Goal: Task Accomplishment & Management: Manage account settings

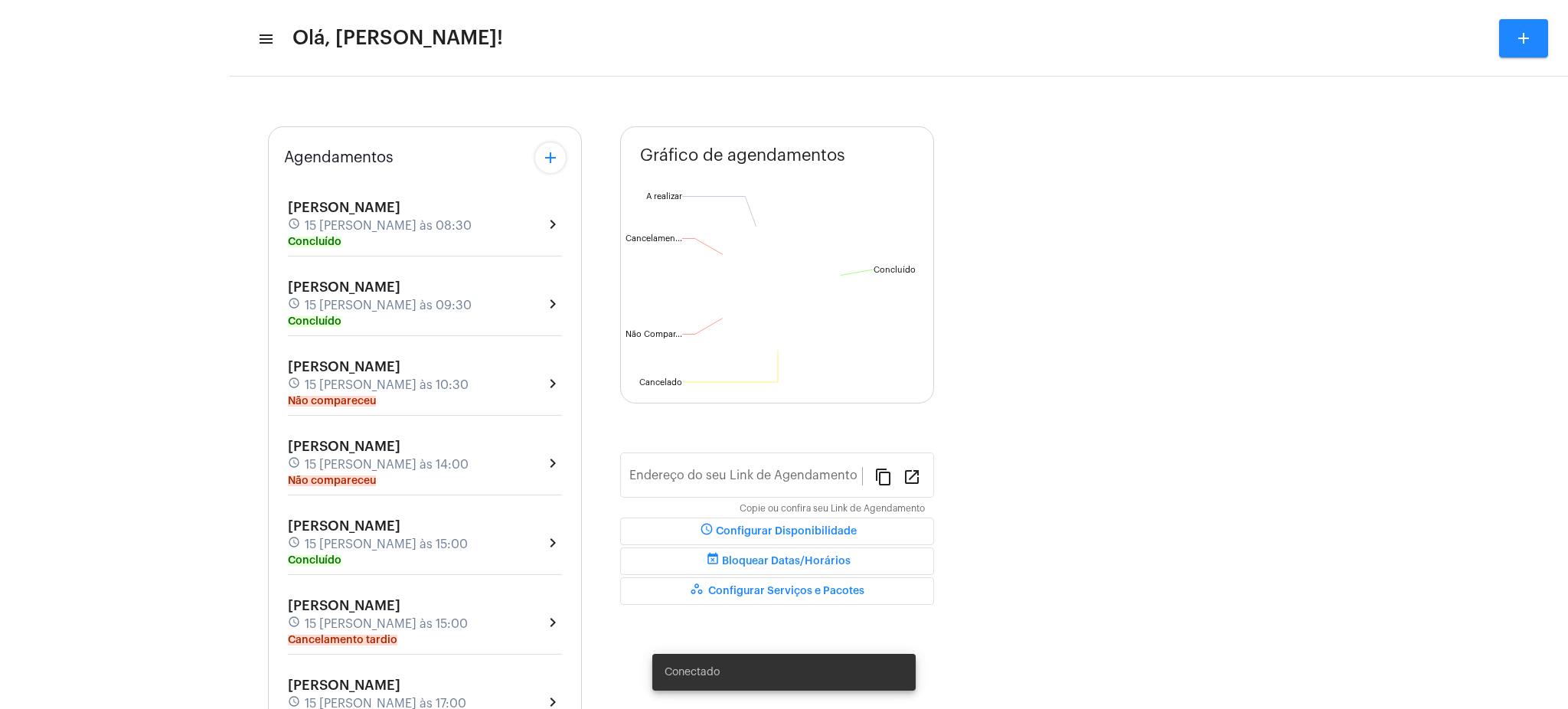
type input "[URL][DOMAIN_NAME][PERSON_NAME]"
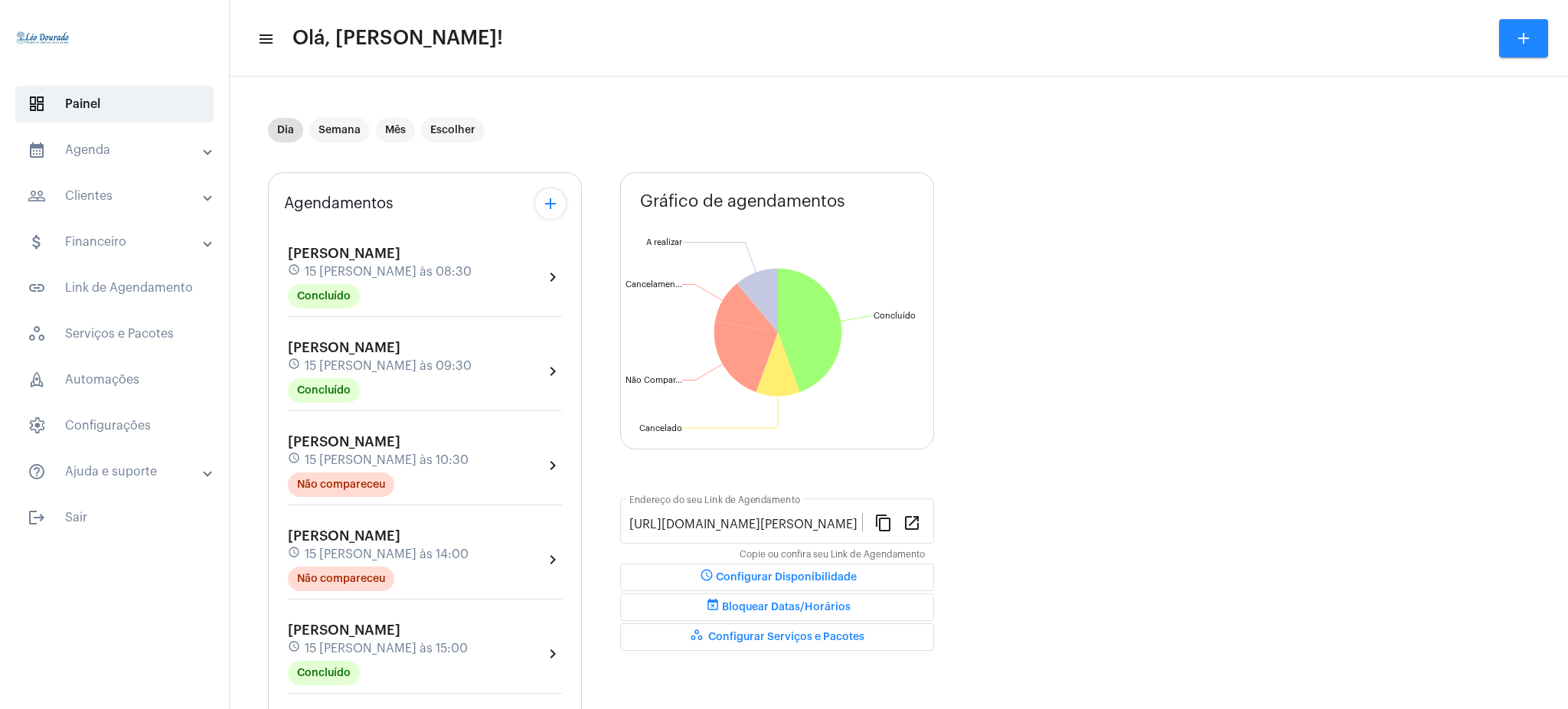
click at [143, 155] on mat-panel-title "calendar_month_outlined Agenda" at bounding box center [116, 150] width 177 height 18
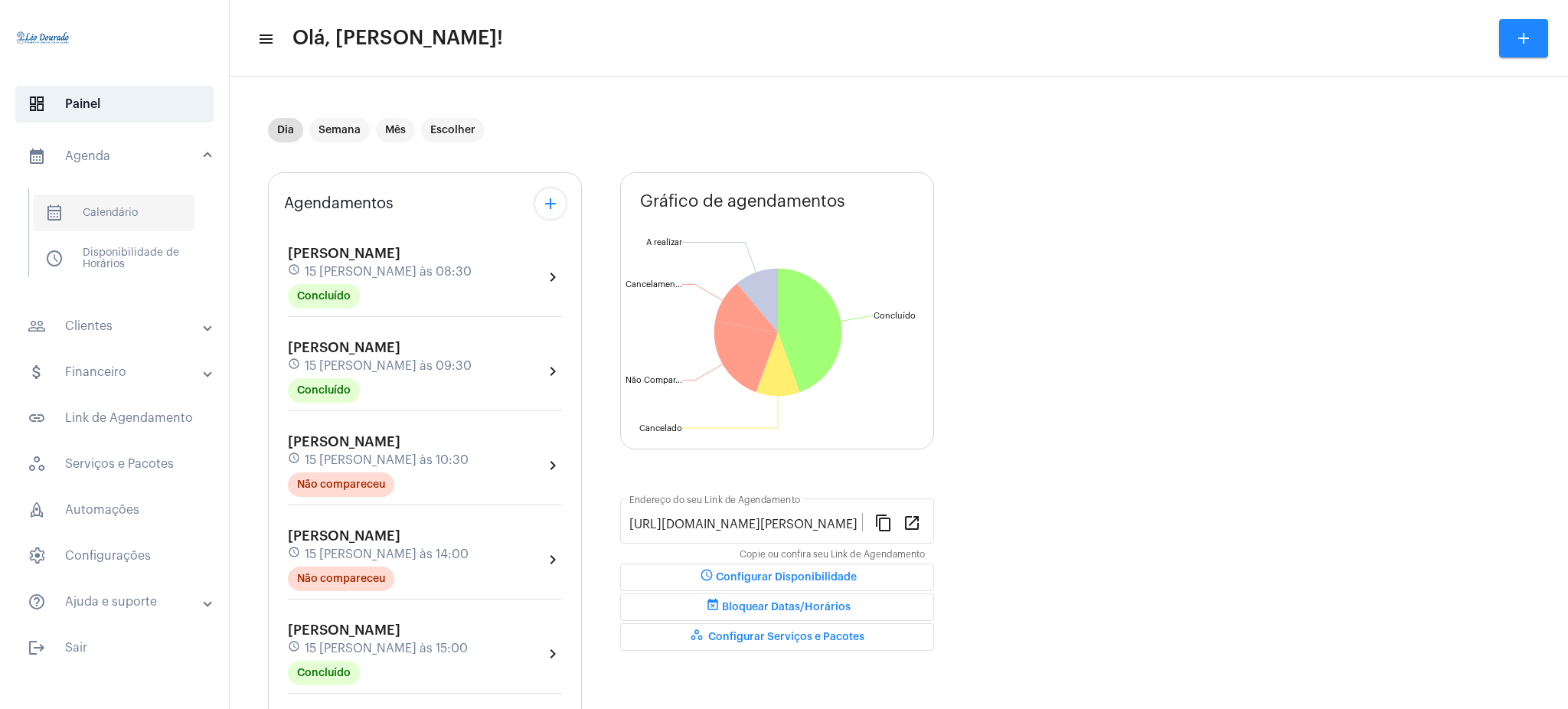
click at [146, 205] on span "calendar_month_outlined Calendário" at bounding box center [113, 213] width 162 height 37
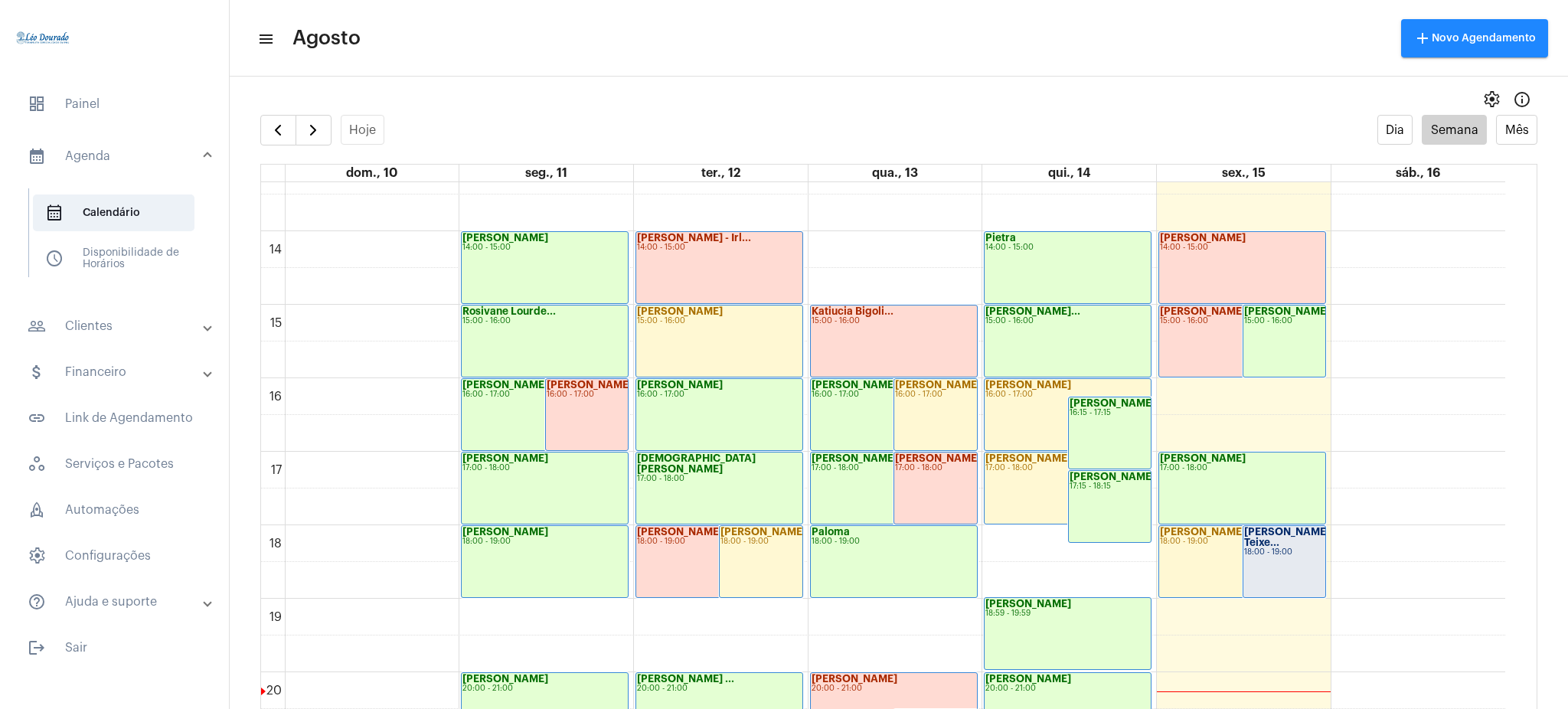
scroll to position [977, 0]
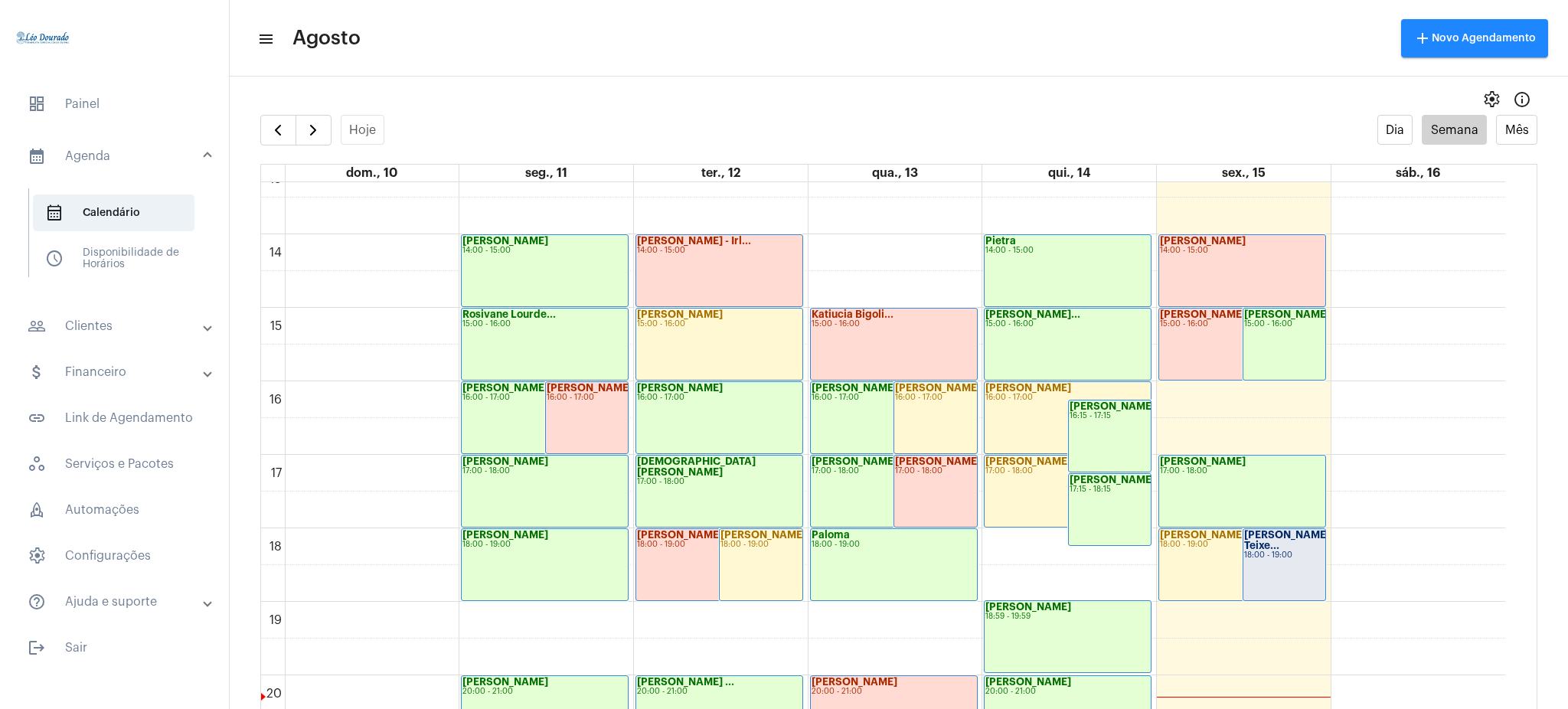
click at [163, 327] on mat-panel-title "people_outline Clientes" at bounding box center [116, 326] width 177 height 18
click at [127, 266] on span "people_outline Meus Clientes" at bounding box center [113, 262] width 162 height 37
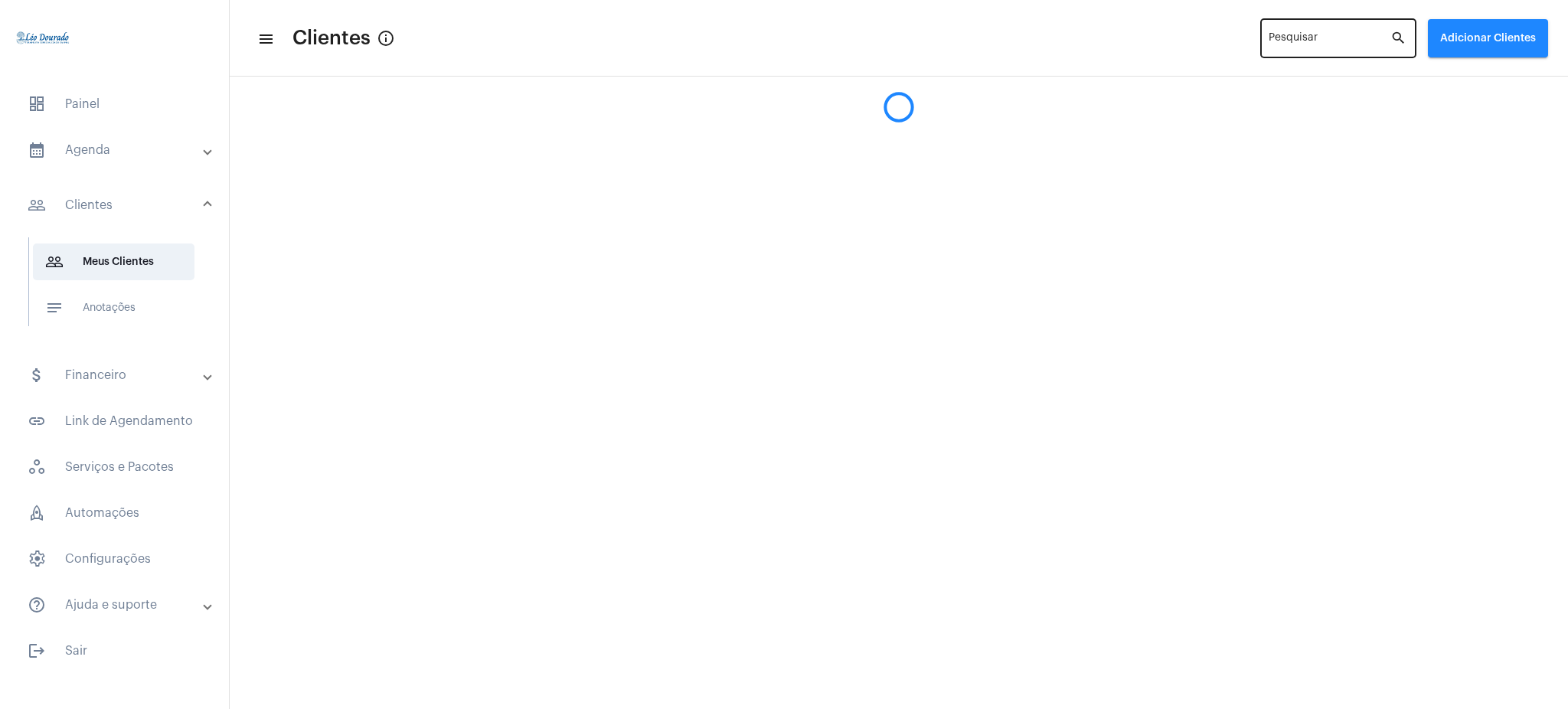
click at [1354, 42] on input "Pesquisar" at bounding box center [1329, 41] width 122 height 12
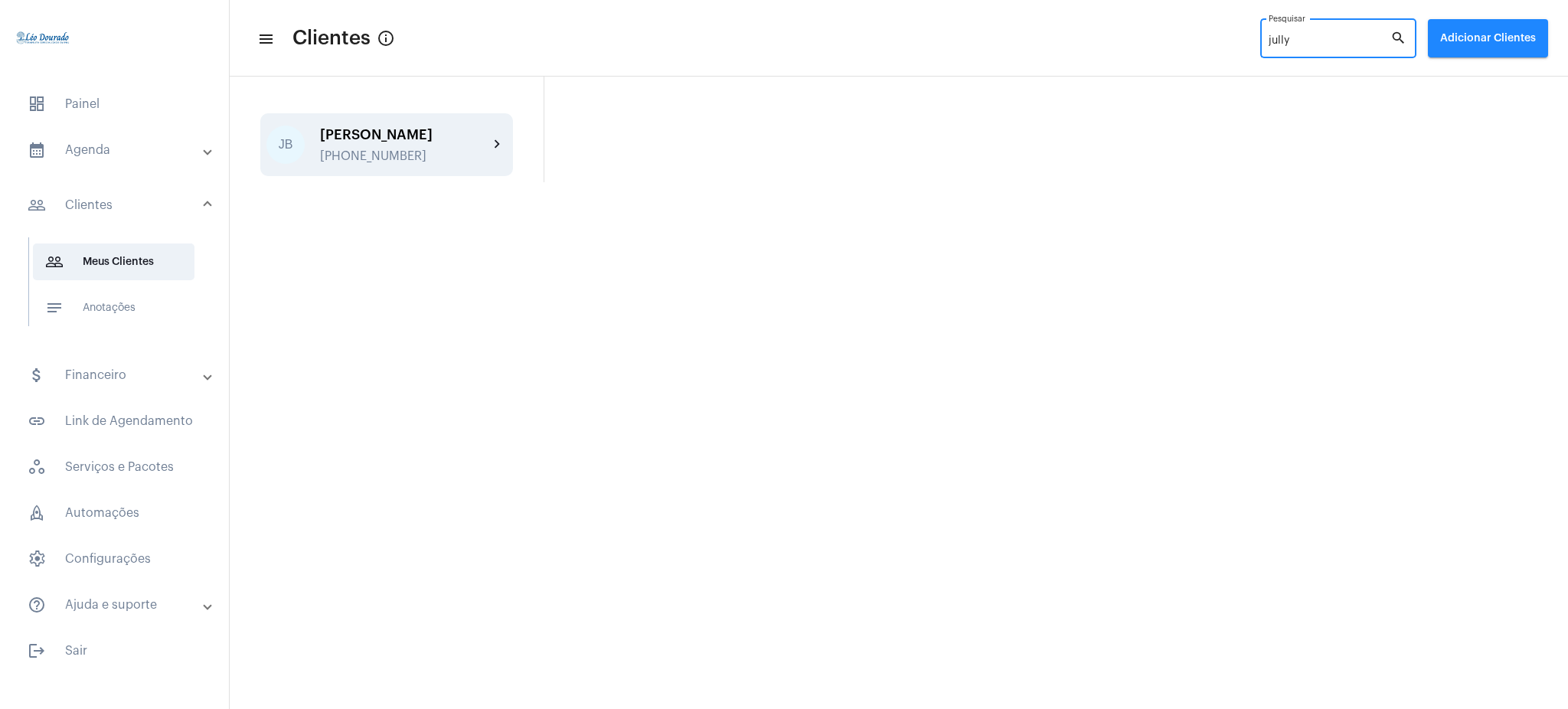
type input "jully"
click at [464, 159] on div "[PHONE_NUMBER]" at bounding box center [404, 155] width 168 height 14
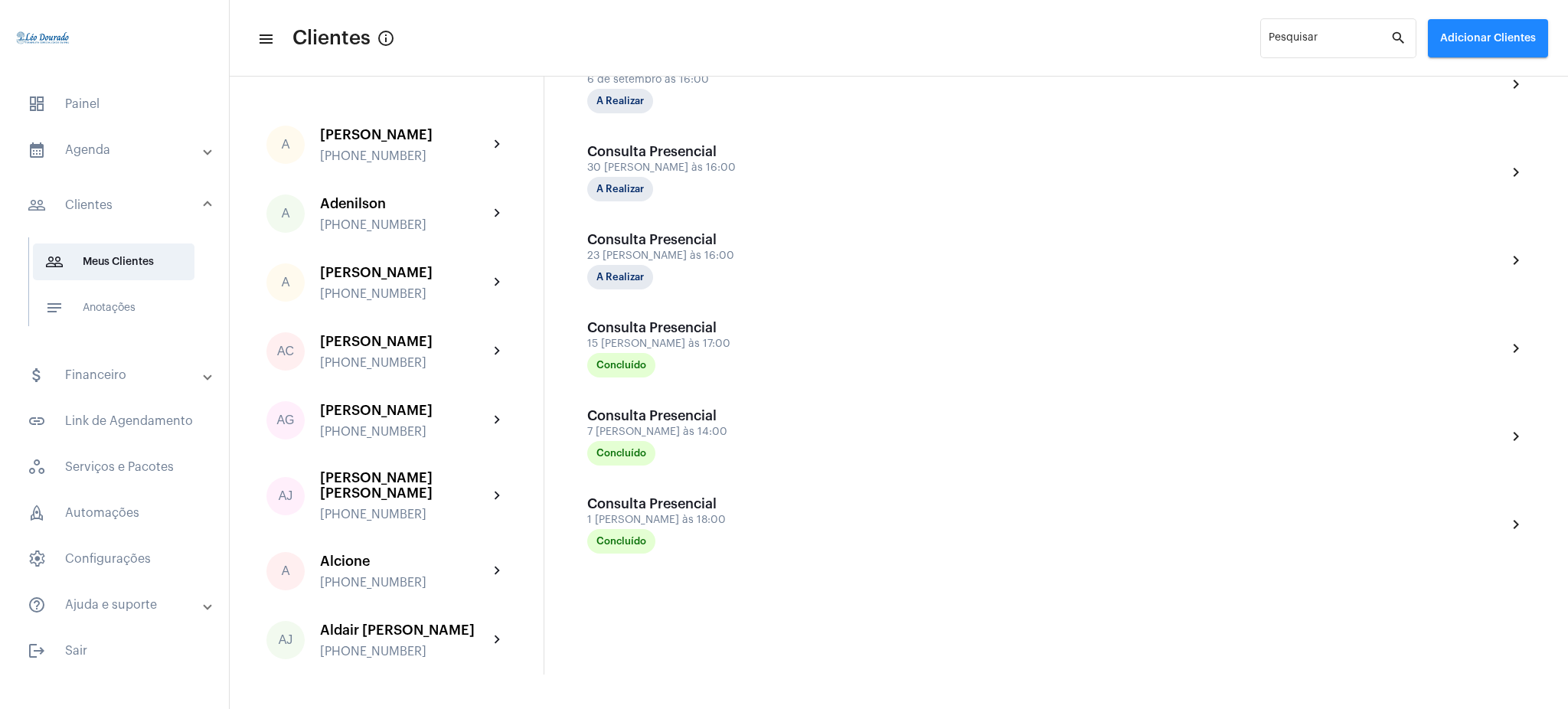
scroll to position [241, 0]
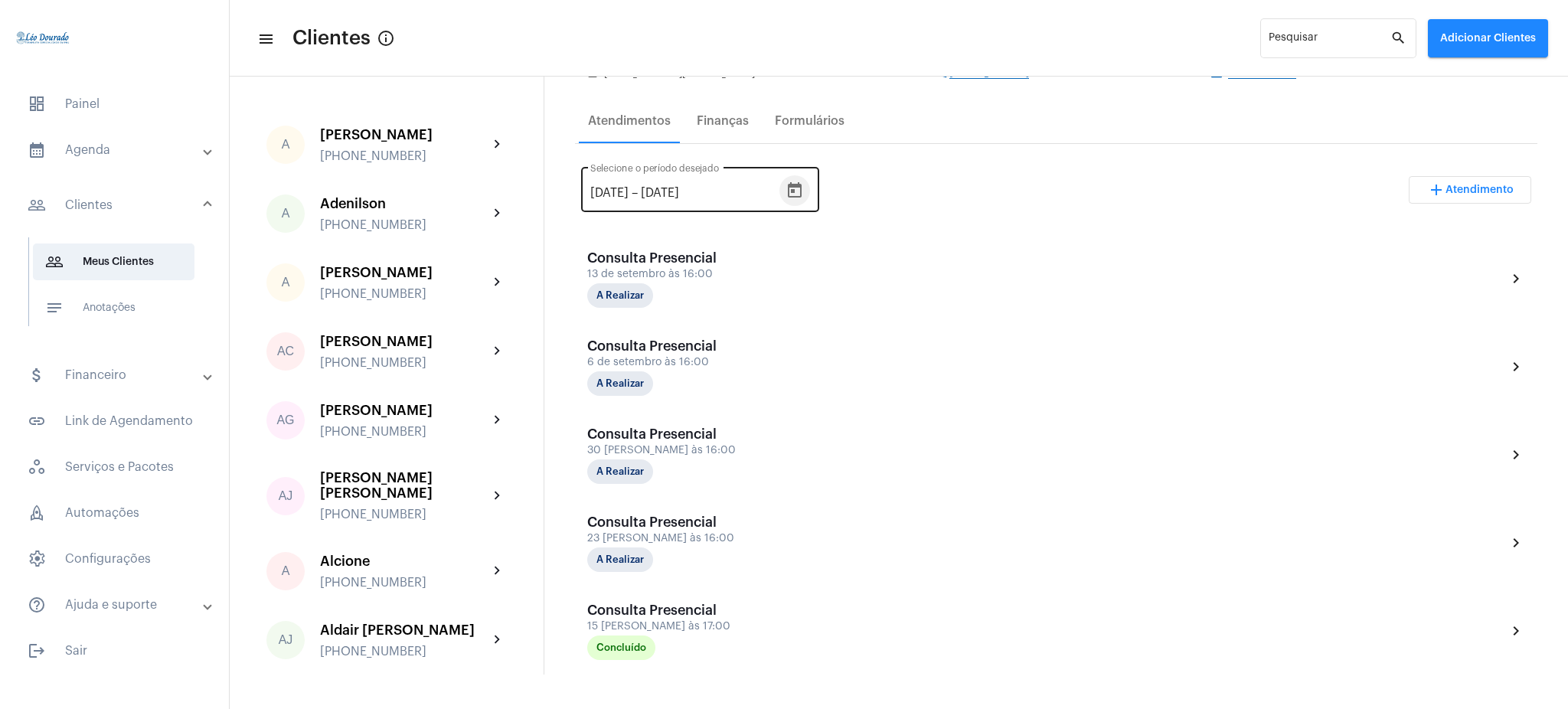
click at [804, 193] on icon "Open calendar" at bounding box center [794, 190] width 18 height 18
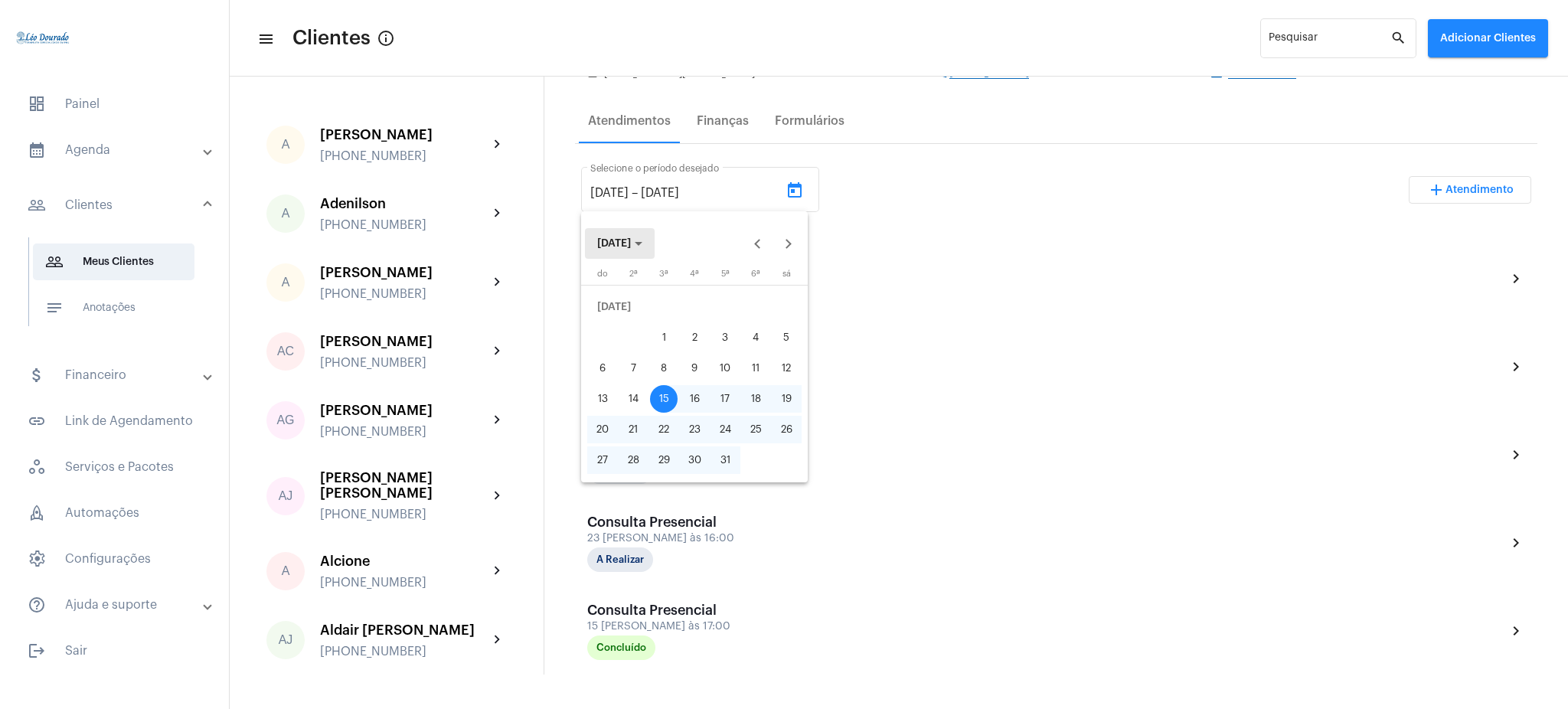
click at [631, 241] on span "[DATE]" at bounding box center [613, 243] width 33 height 10
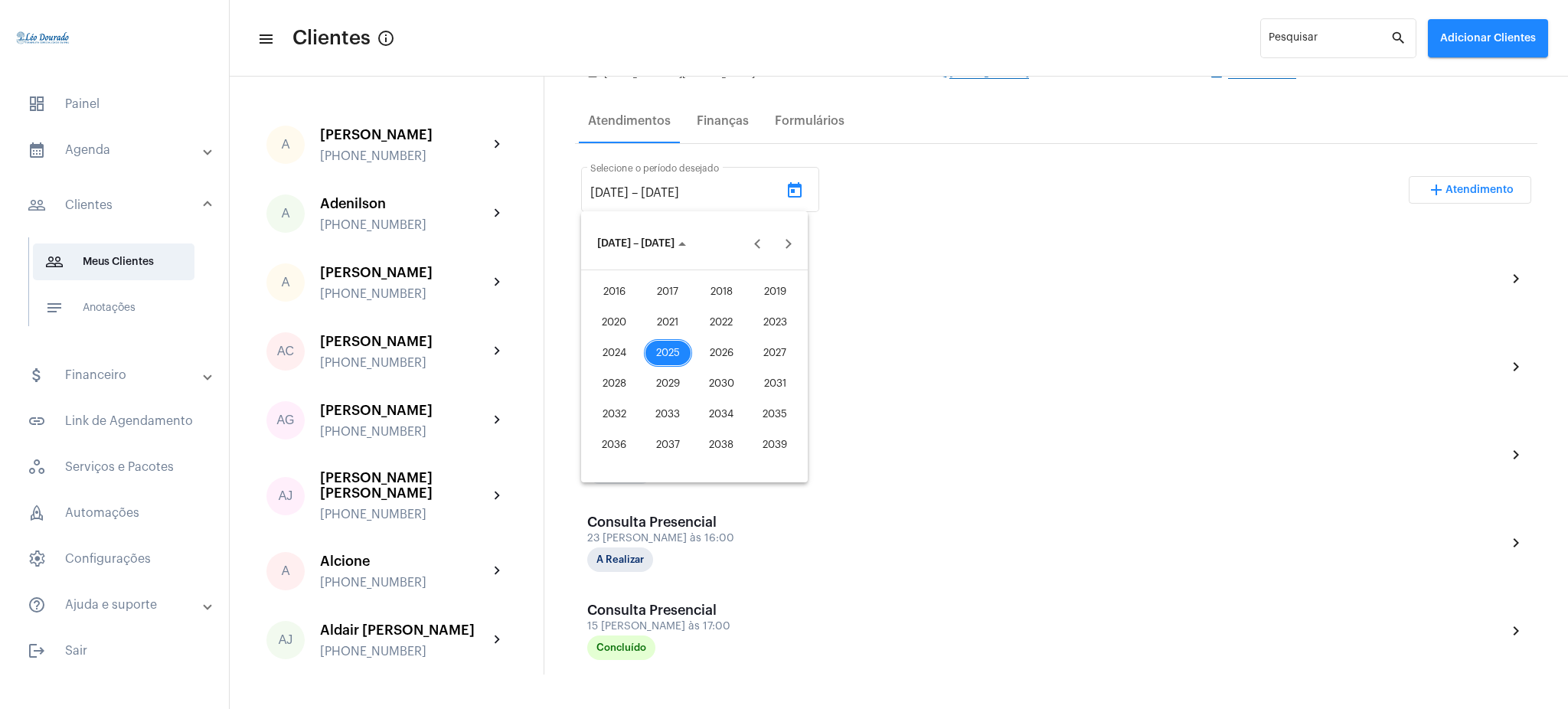
click at [670, 311] on div "2021" at bounding box center [668, 322] width 49 height 28
click at [614, 320] on div "JAN" at bounding box center [614, 322] width 49 height 28
click at [752, 303] on div "1" at bounding box center [755, 307] width 28 height 28
type input "[DATE]"
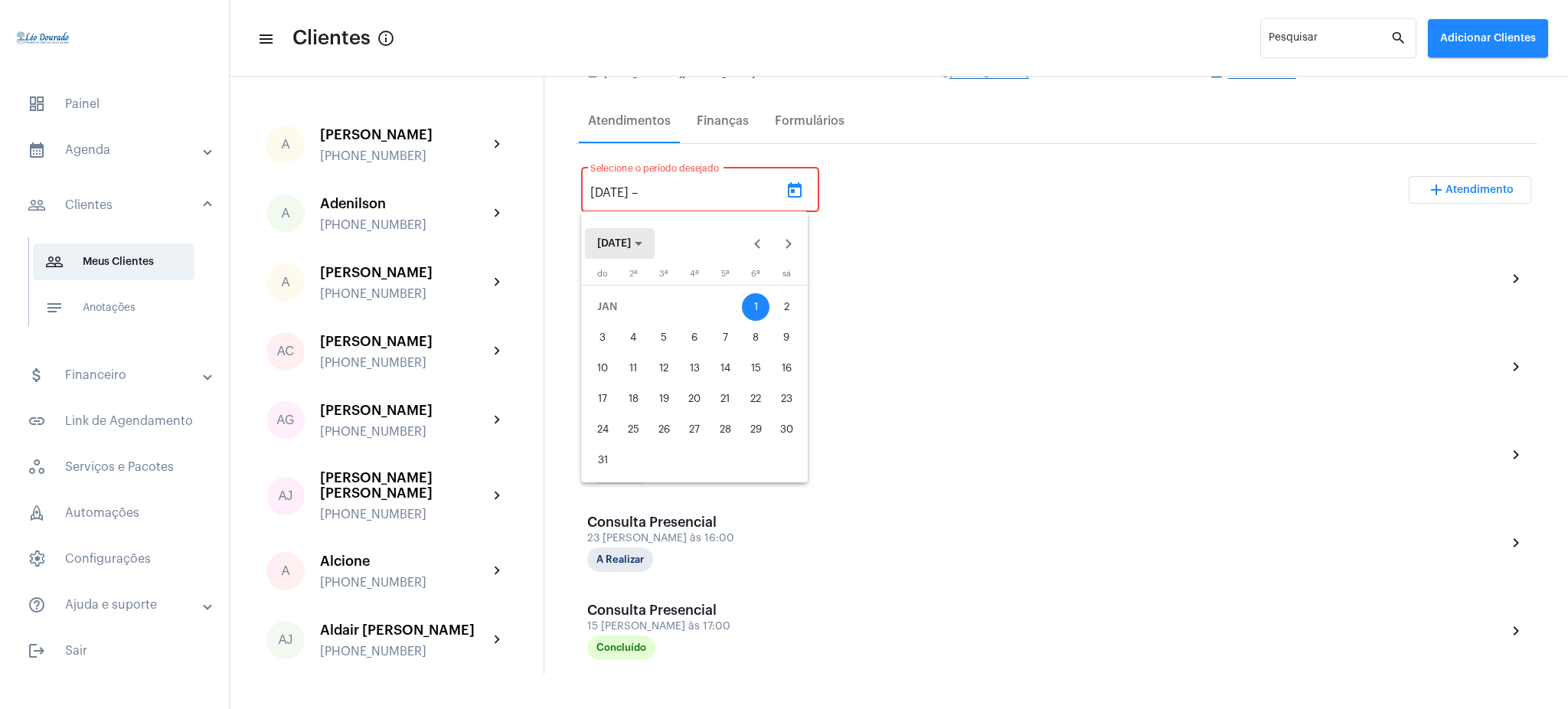
click at [631, 244] on span "[DATE]" at bounding box center [613, 243] width 33 height 10
click at [657, 349] on div "2025" at bounding box center [668, 353] width 49 height 28
click at [766, 355] on div "AGO" at bounding box center [775, 353] width 49 height 28
click at [756, 367] on div "15" at bounding box center [755, 368] width 28 height 28
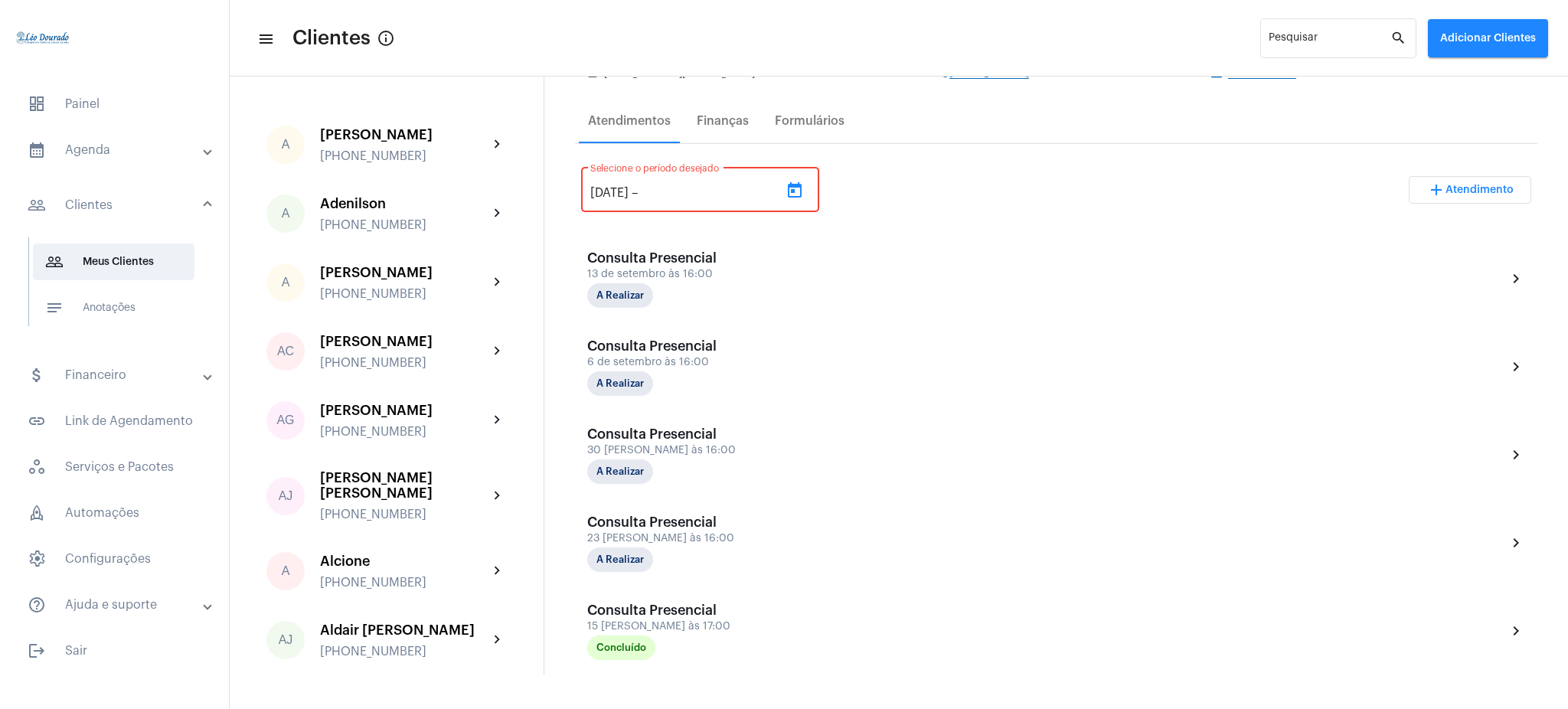
type input "[DATE]"
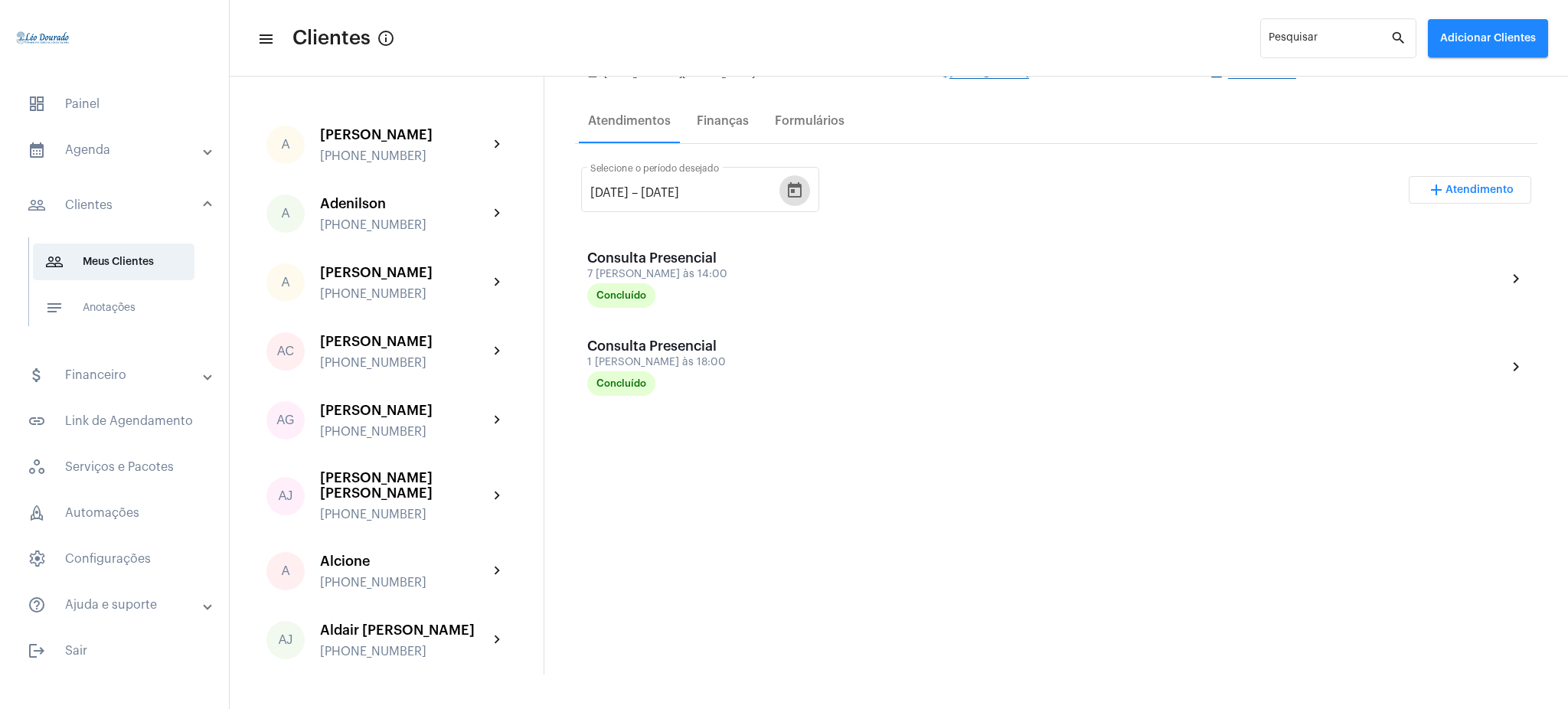
click at [182, 166] on mat-expansion-panel-header "calendar_month_outlined Agenda" at bounding box center [120, 150] width 220 height 37
click at [137, 217] on span "calendar_month_outlined Calendário" at bounding box center [113, 213] width 162 height 37
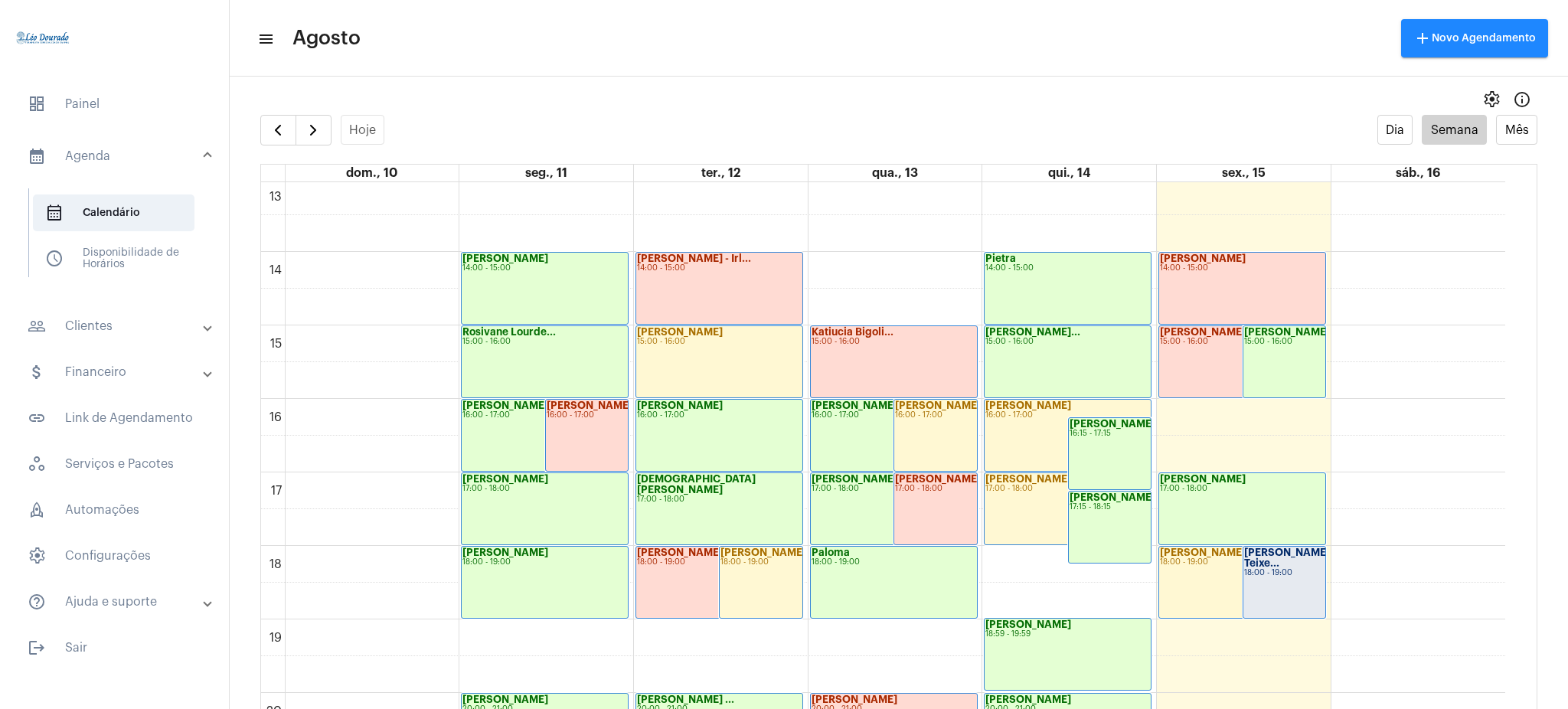
scroll to position [950, 0]
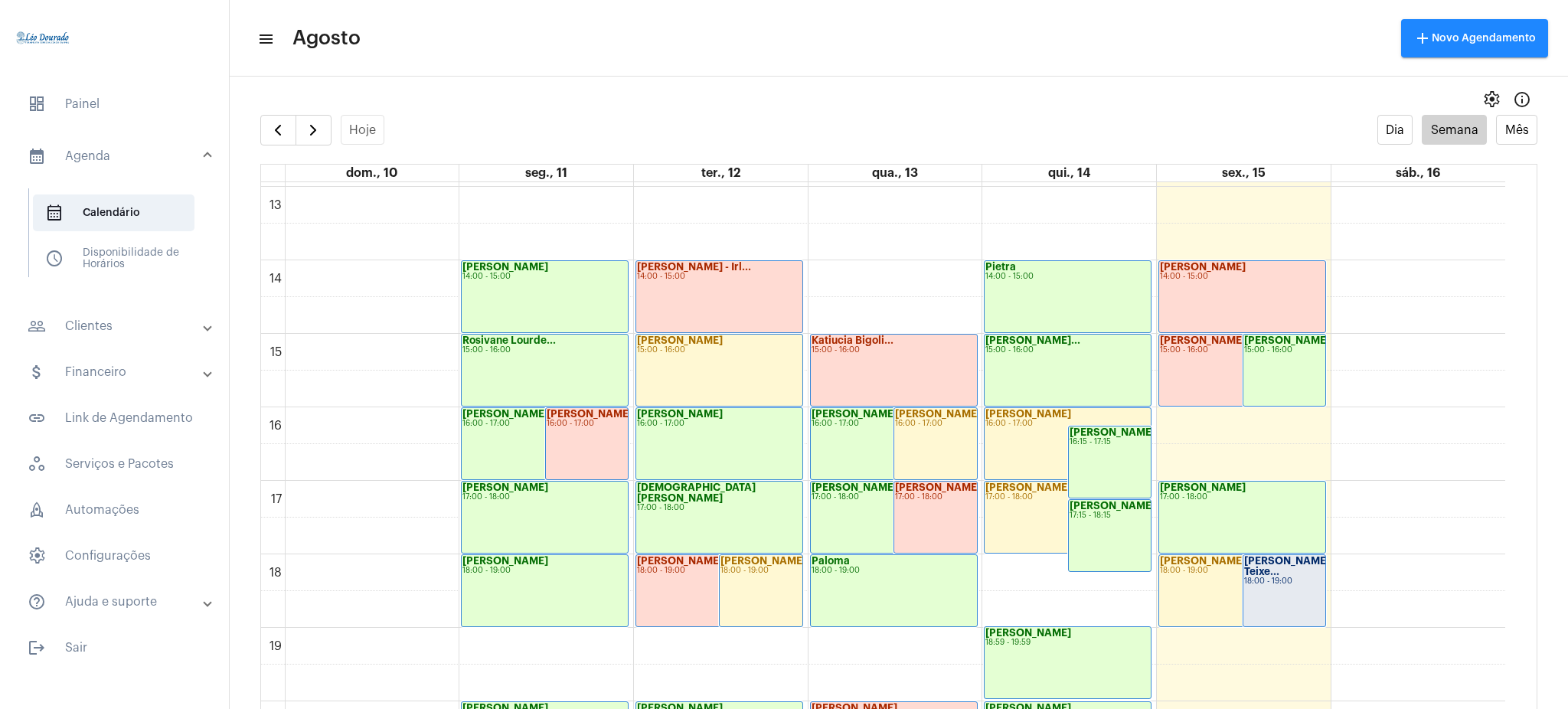
click at [144, 330] on mat-panel-title "people_outline Clientes" at bounding box center [116, 326] width 177 height 18
click at [135, 262] on span "people_outline Meus Clientes" at bounding box center [113, 262] width 162 height 37
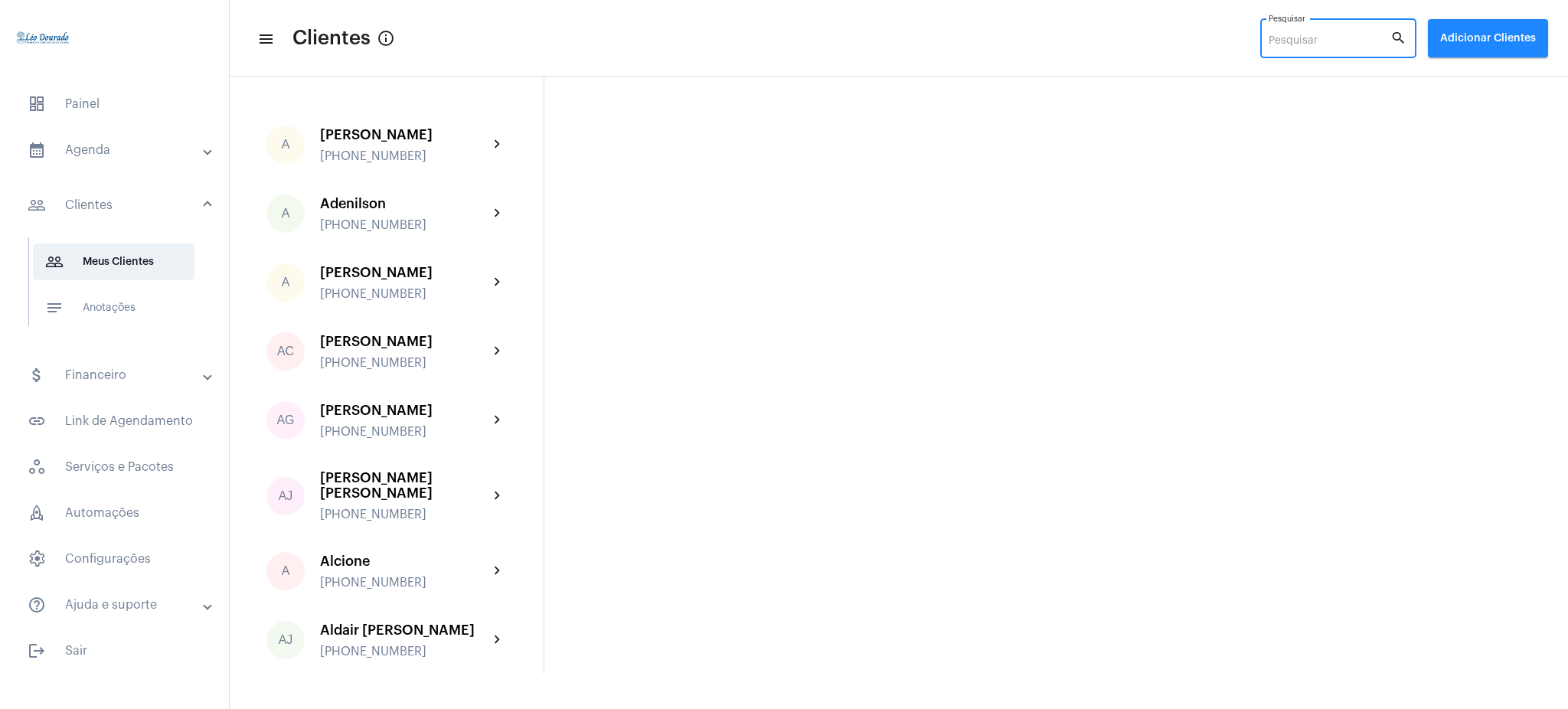
click at [1330, 44] on input "Pesquisar" at bounding box center [1329, 41] width 122 height 12
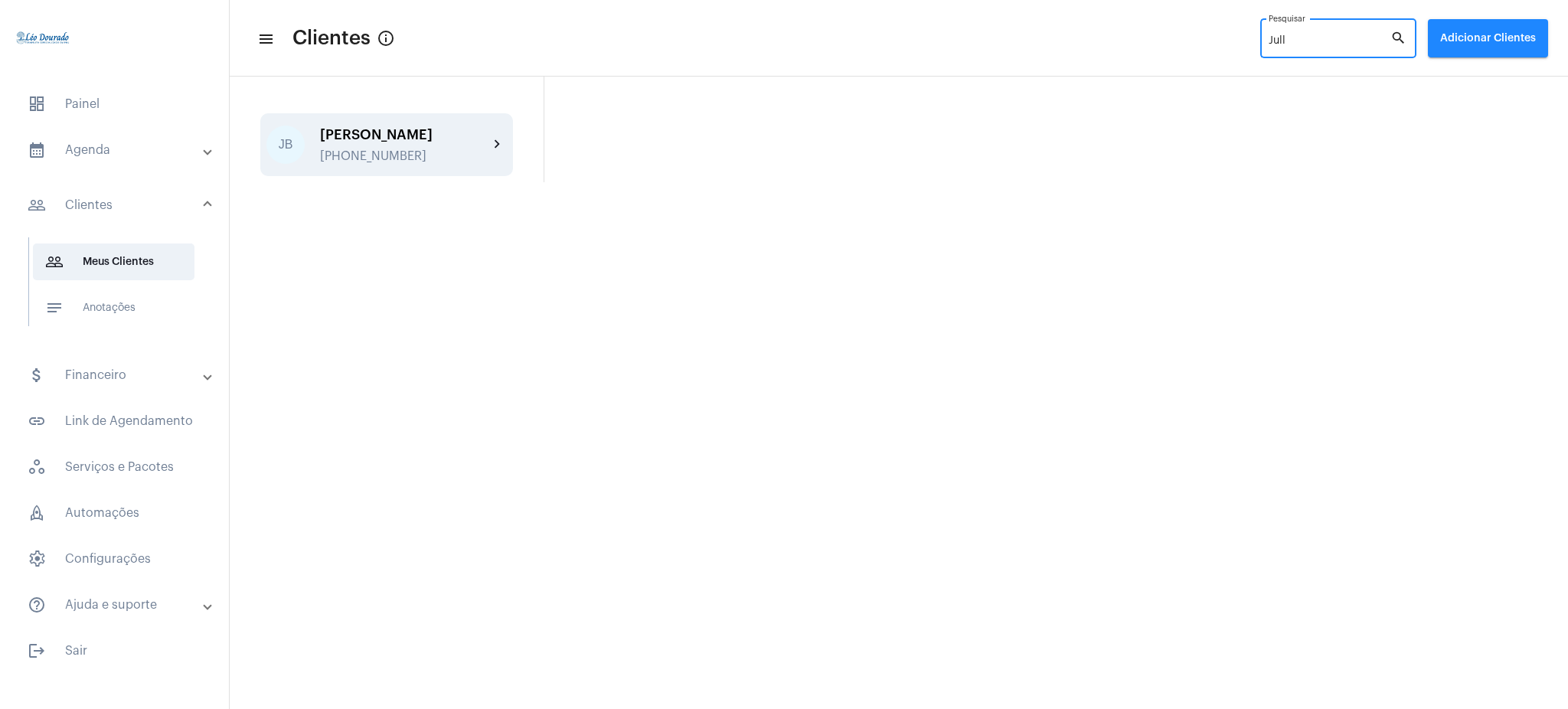
type input "Jull"
click at [494, 136] on mat-icon "chevron_right" at bounding box center [497, 144] width 18 height 18
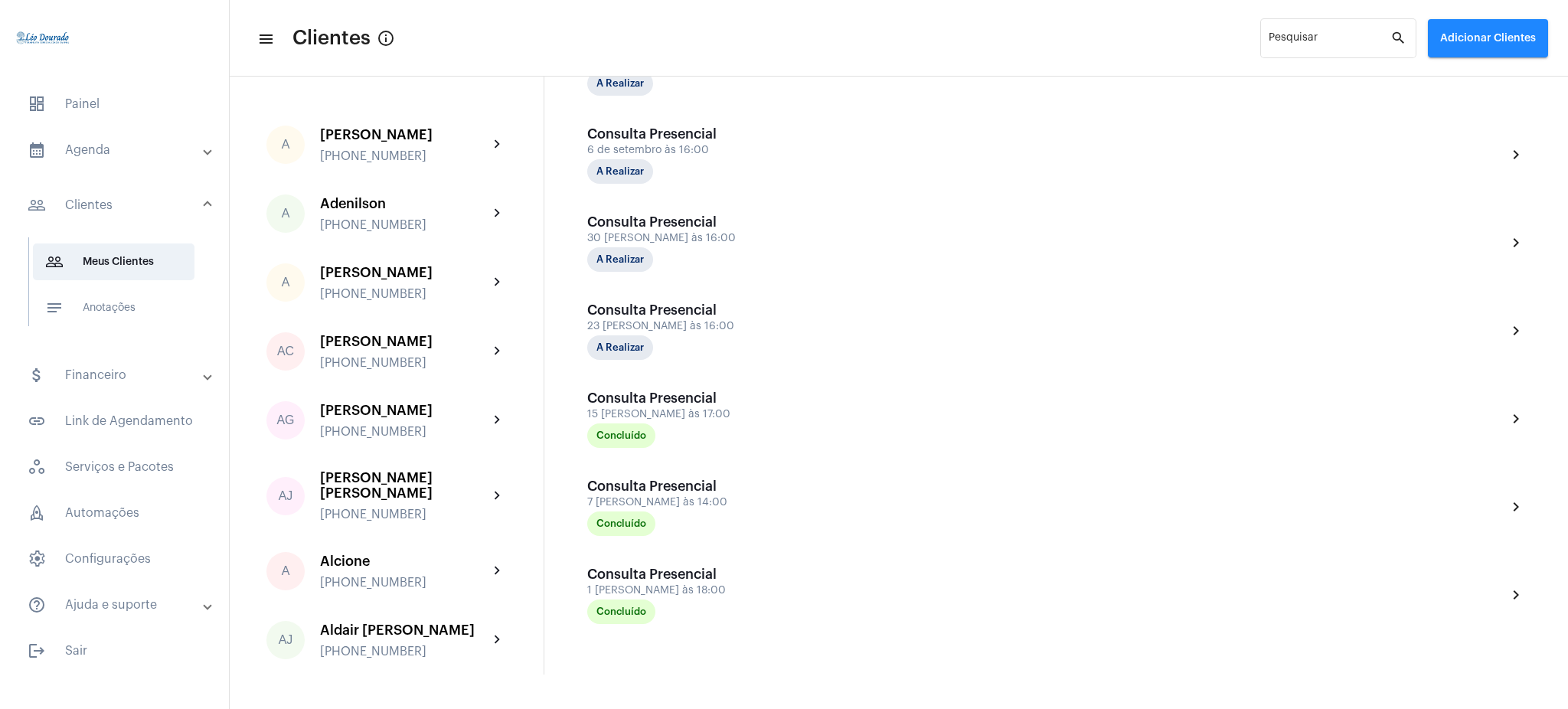
scroll to position [455, 0]
click at [139, 99] on span "dashboard Painel" at bounding box center [114, 104] width 198 height 37
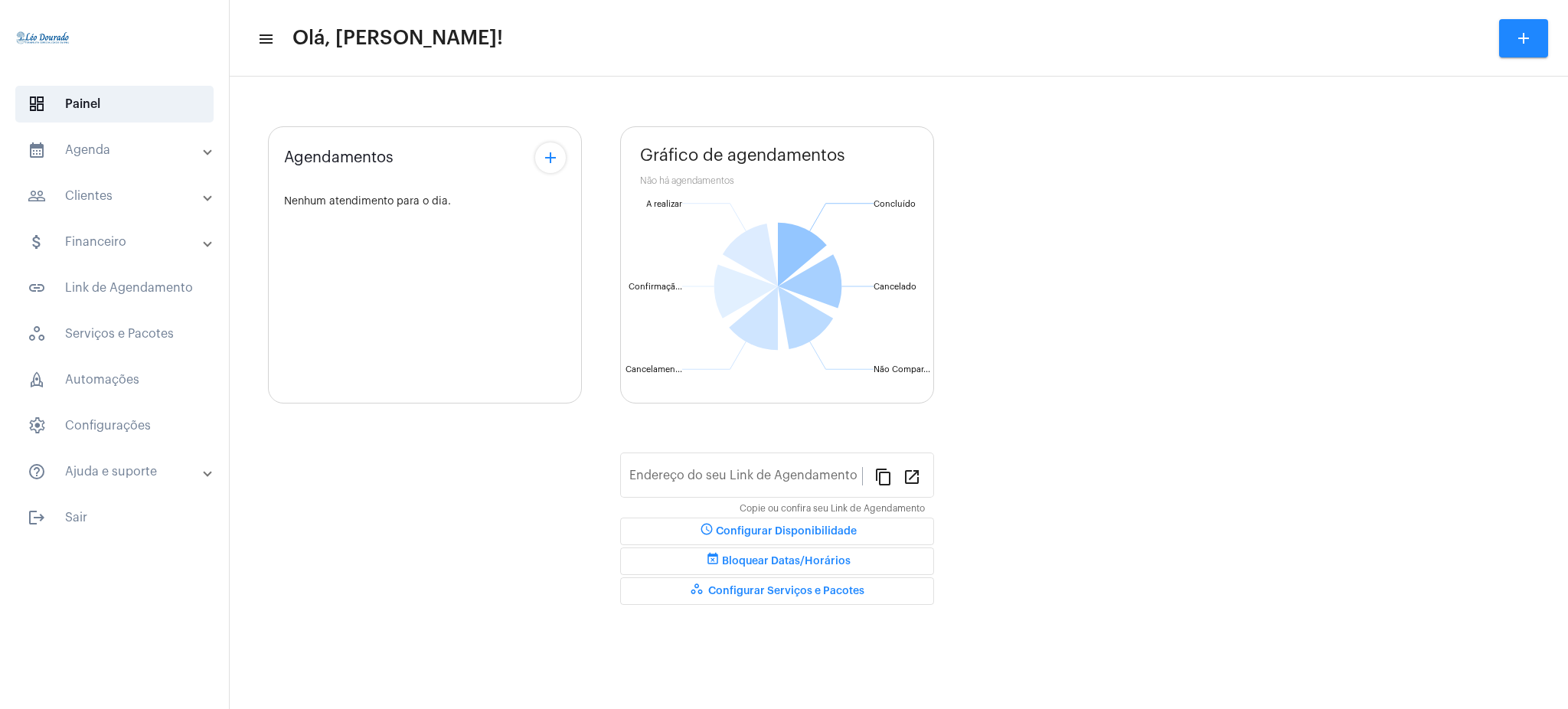
type input "[URL][DOMAIN_NAME][PERSON_NAME]"
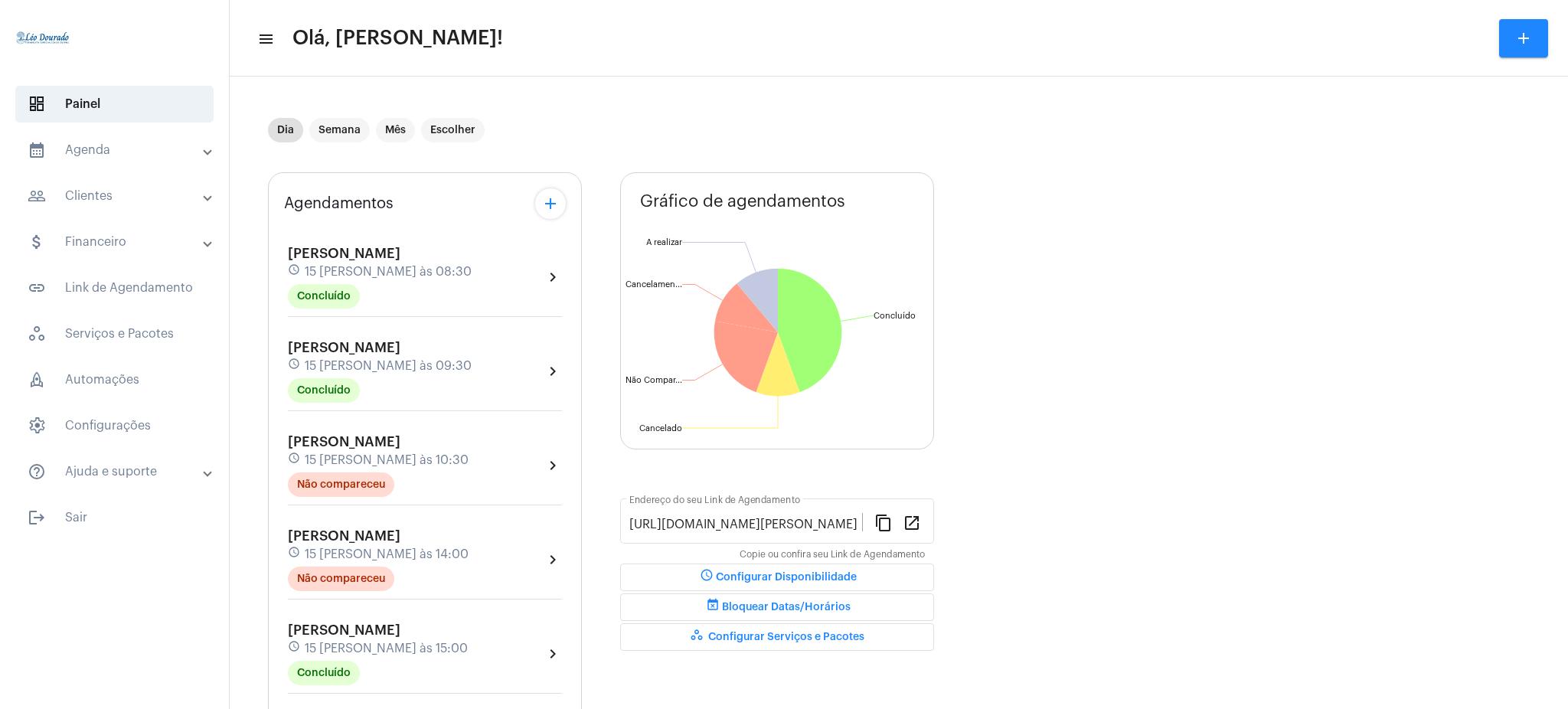
click at [125, 159] on mat-expansion-panel-header "calendar_month_outlined Agenda" at bounding box center [120, 150] width 220 height 37
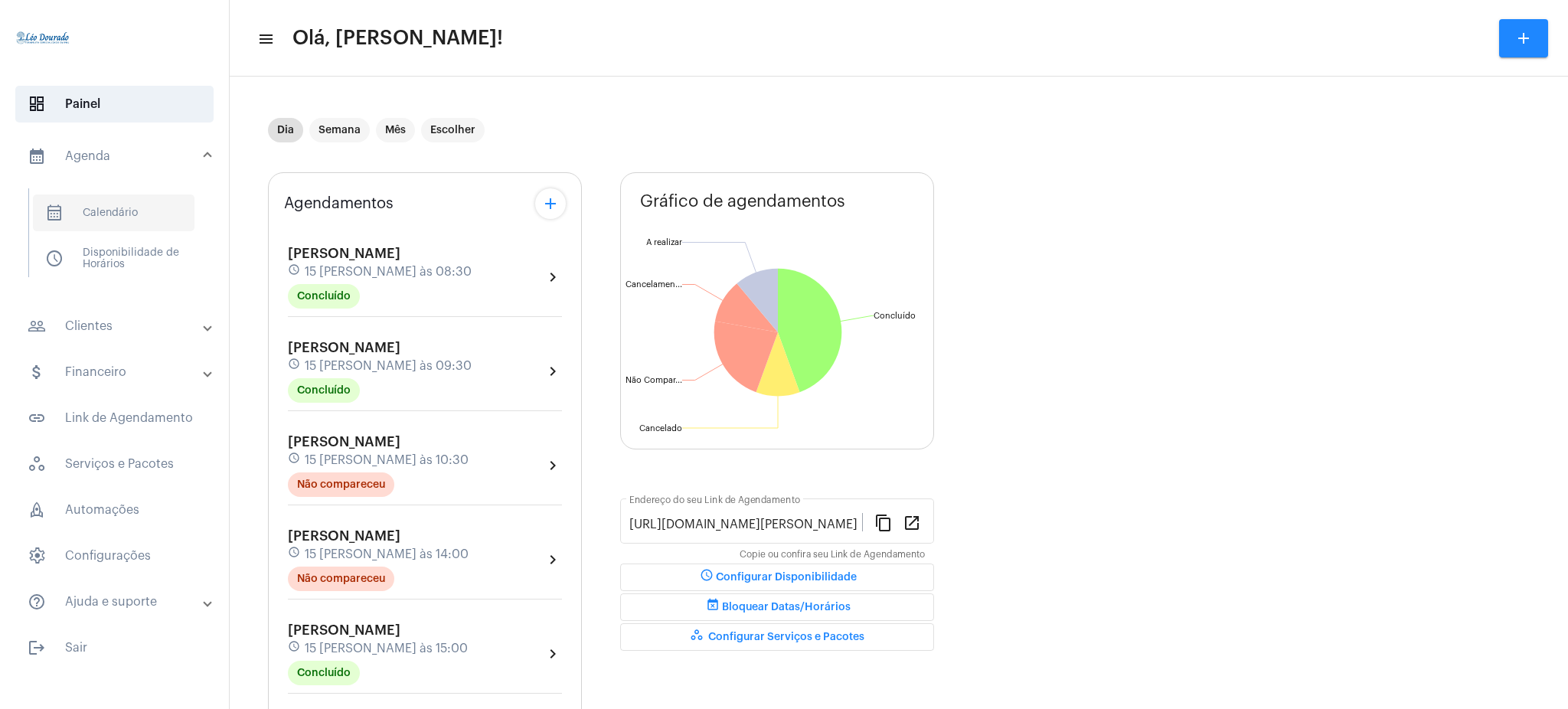
click at [146, 214] on span "calendar_month_outlined Calendário" at bounding box center [113, 213] width 162 height 37
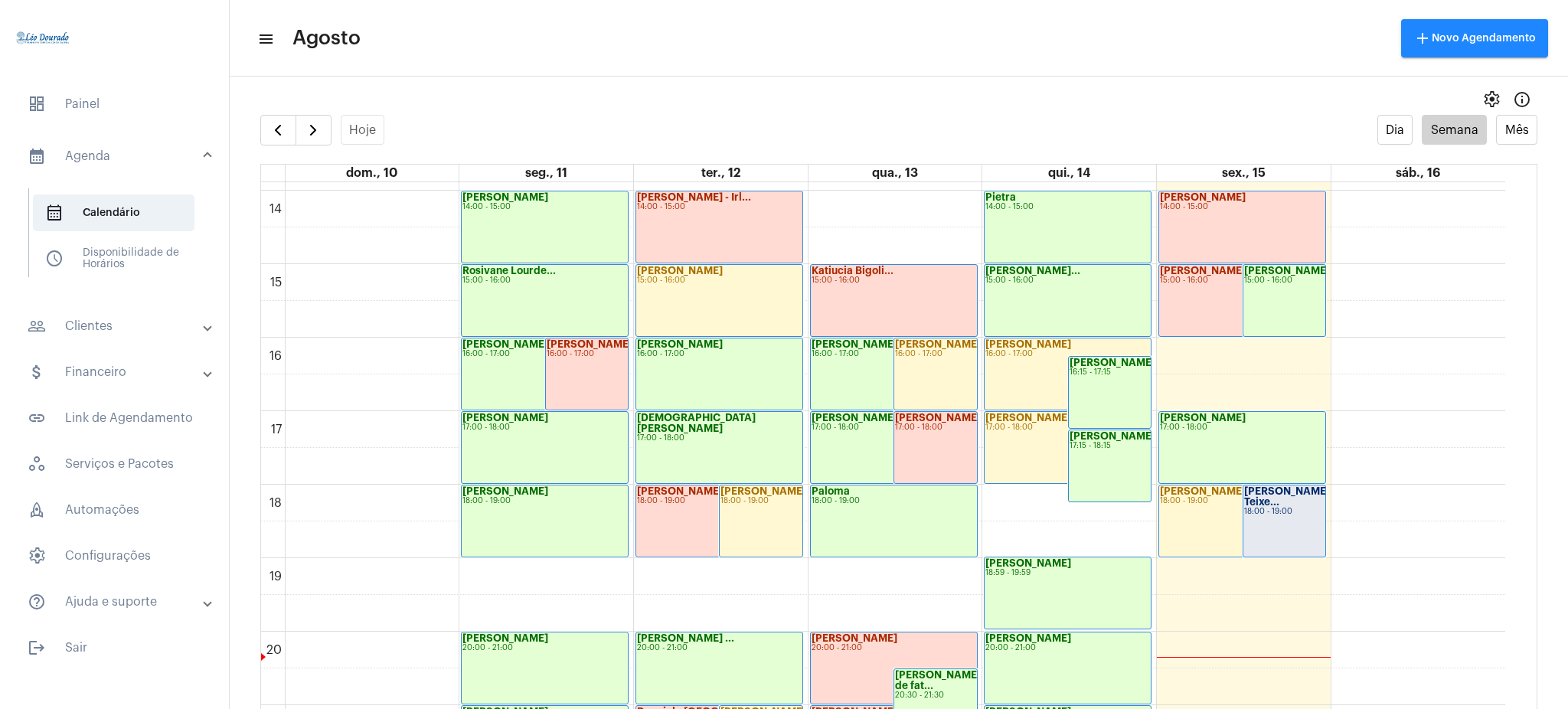
scroll to position [1070, 0]
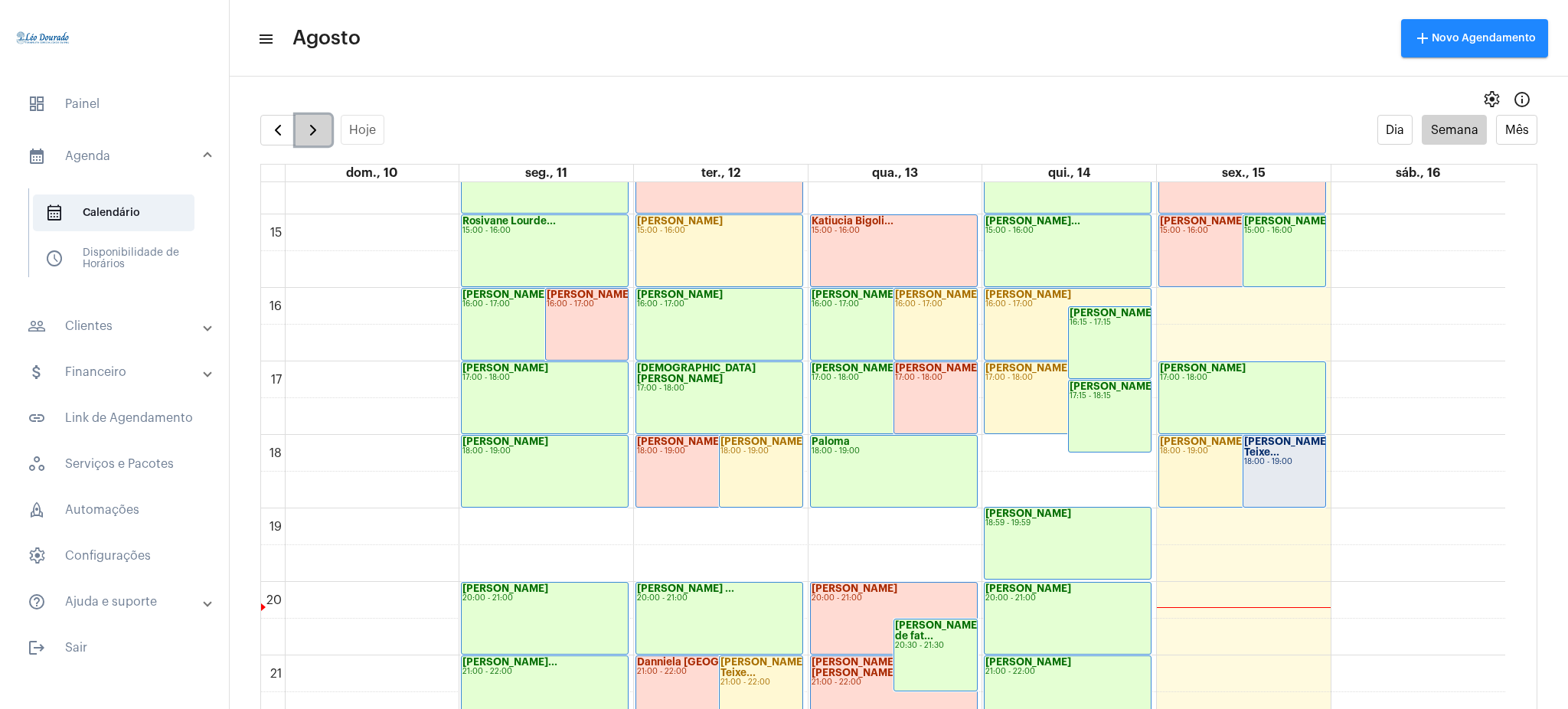
click at [327, 131] on button "button" at bounding box center [313, 130] width 36 height 30
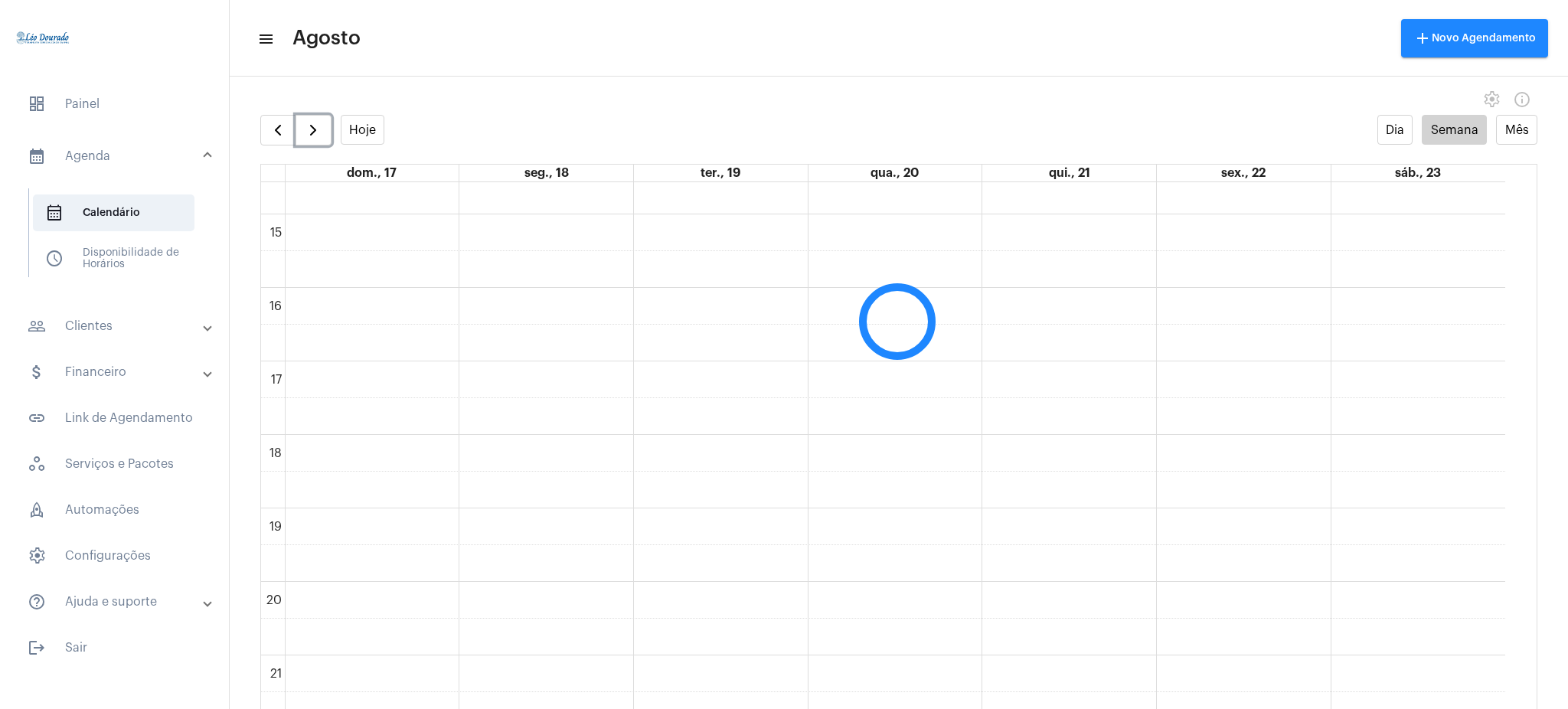
scroll to position [442, 0]
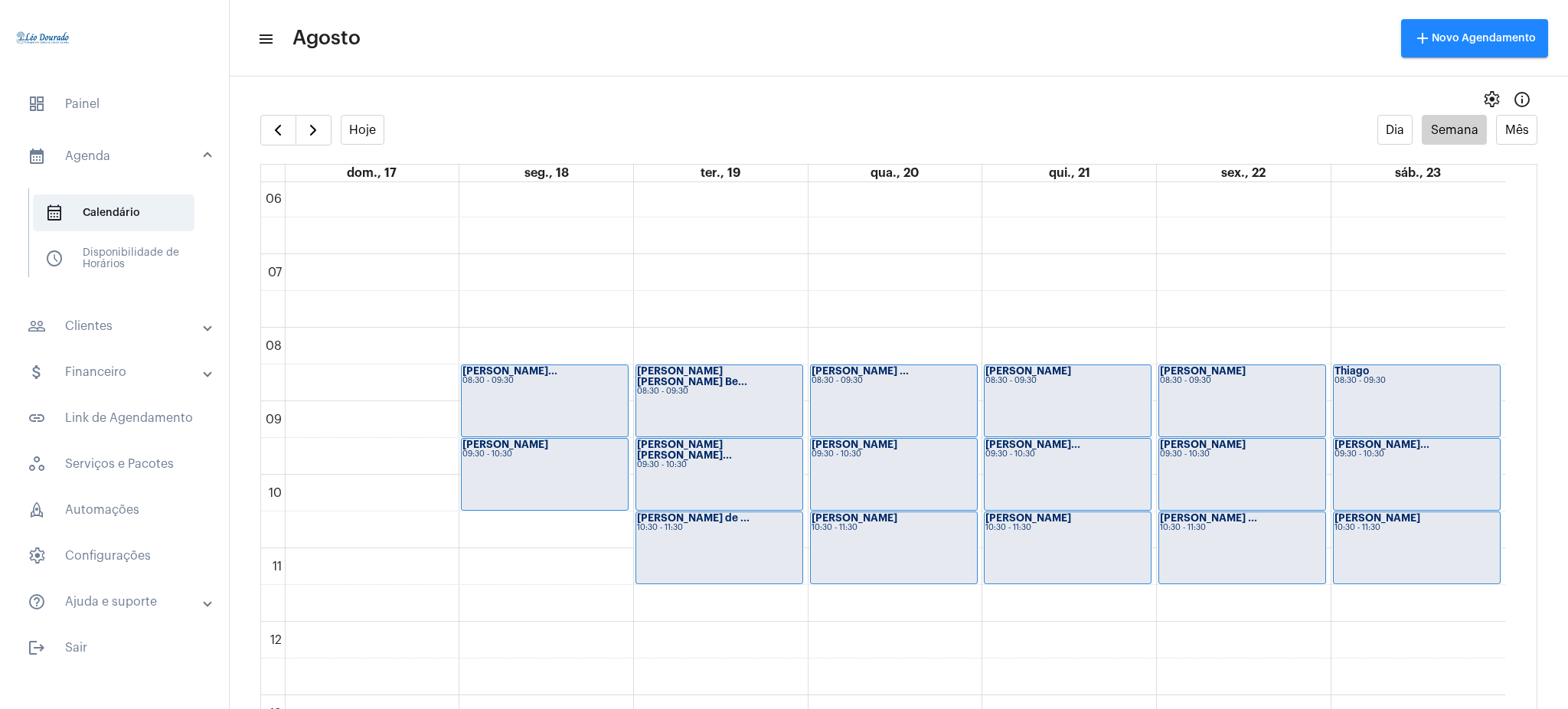
click at [124, 155] on mat-panel-title "calendar_month_outlined Agenda" at bounding box center [116, 155] width 177 height 18
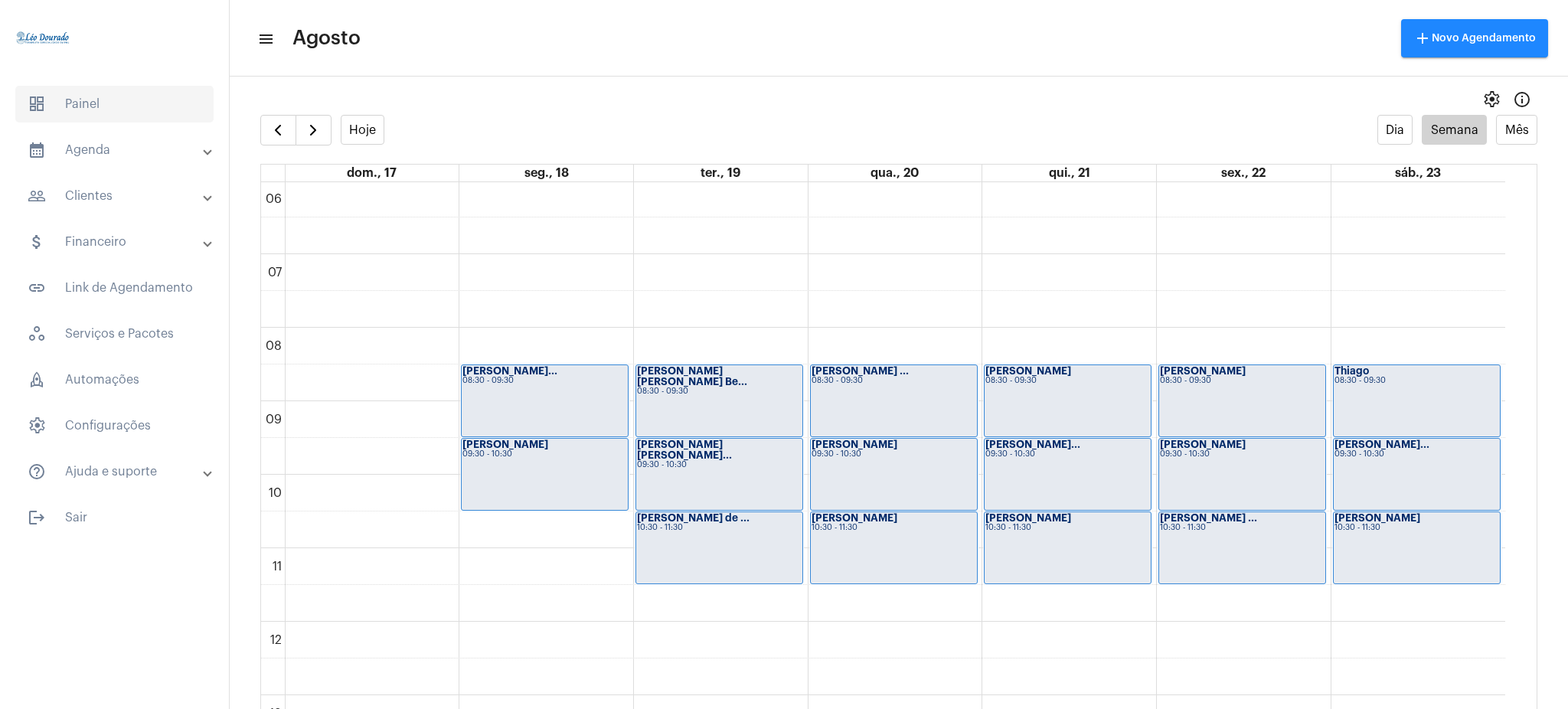
click at [105, 106] on span "dashboard Painel" at bounding box center [114, 104] width 198 height 37
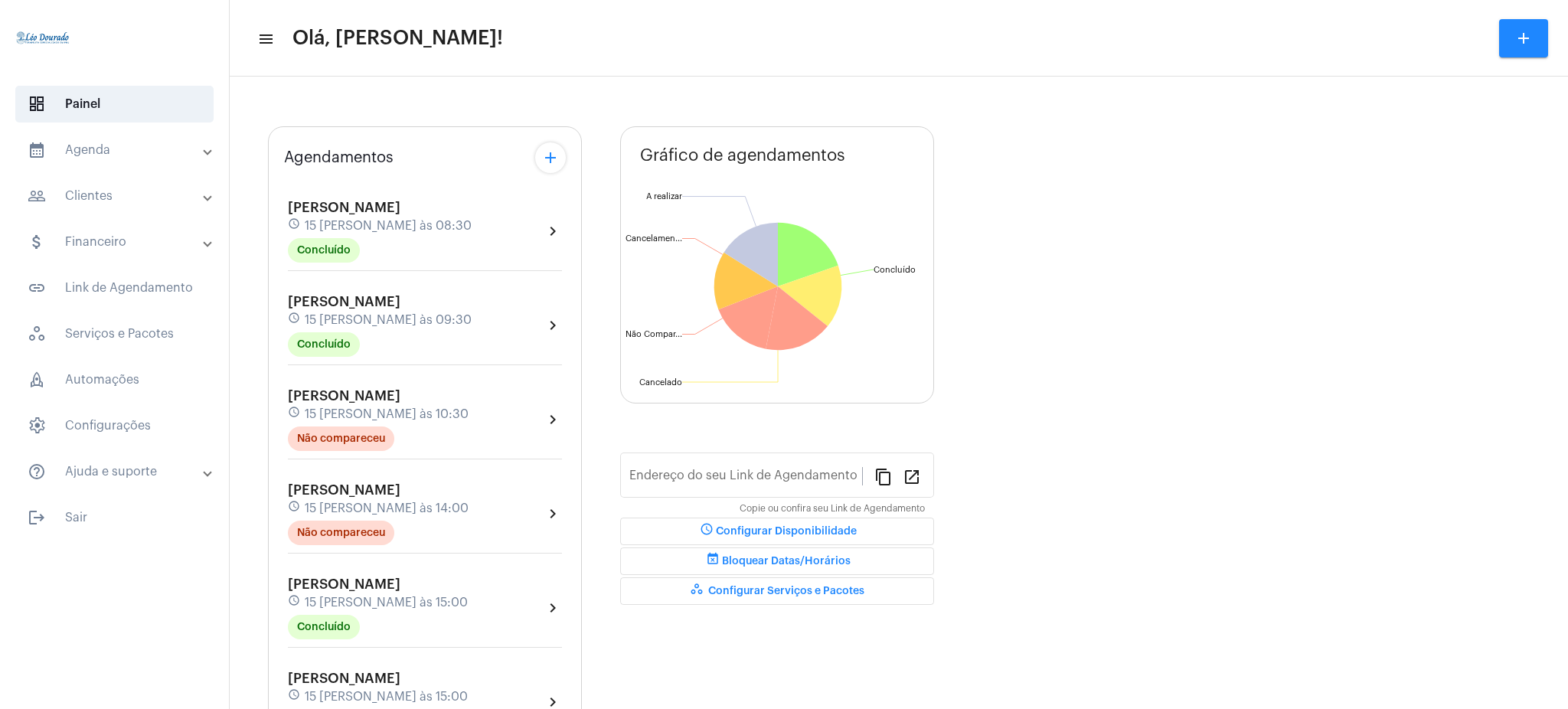
type input "[URL][DOMAIN_NAME][PERSON_NAME]"
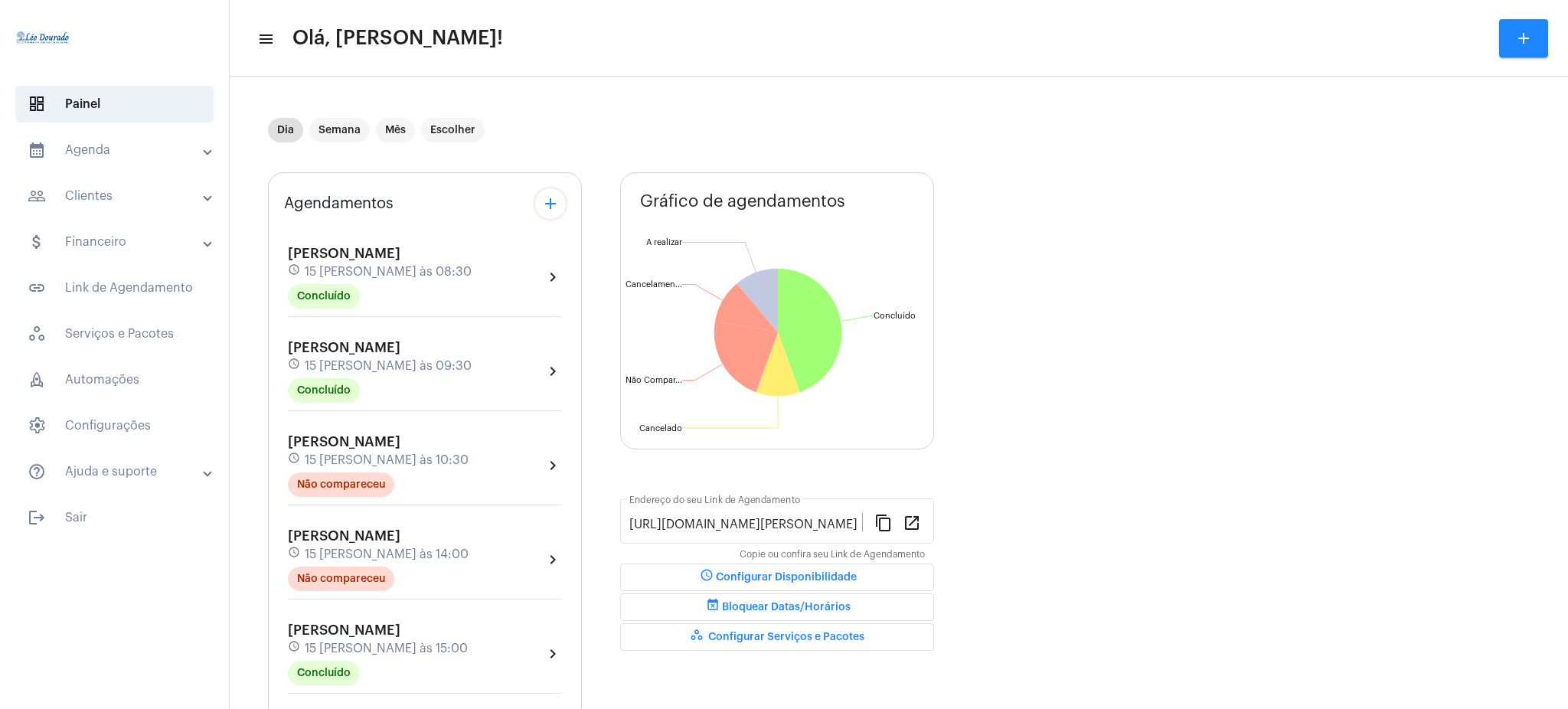
click at [91, 155] on mat-panel-title "calendar_month_outlined Agenda" at bounding box center [116, 150] width 177 height 18
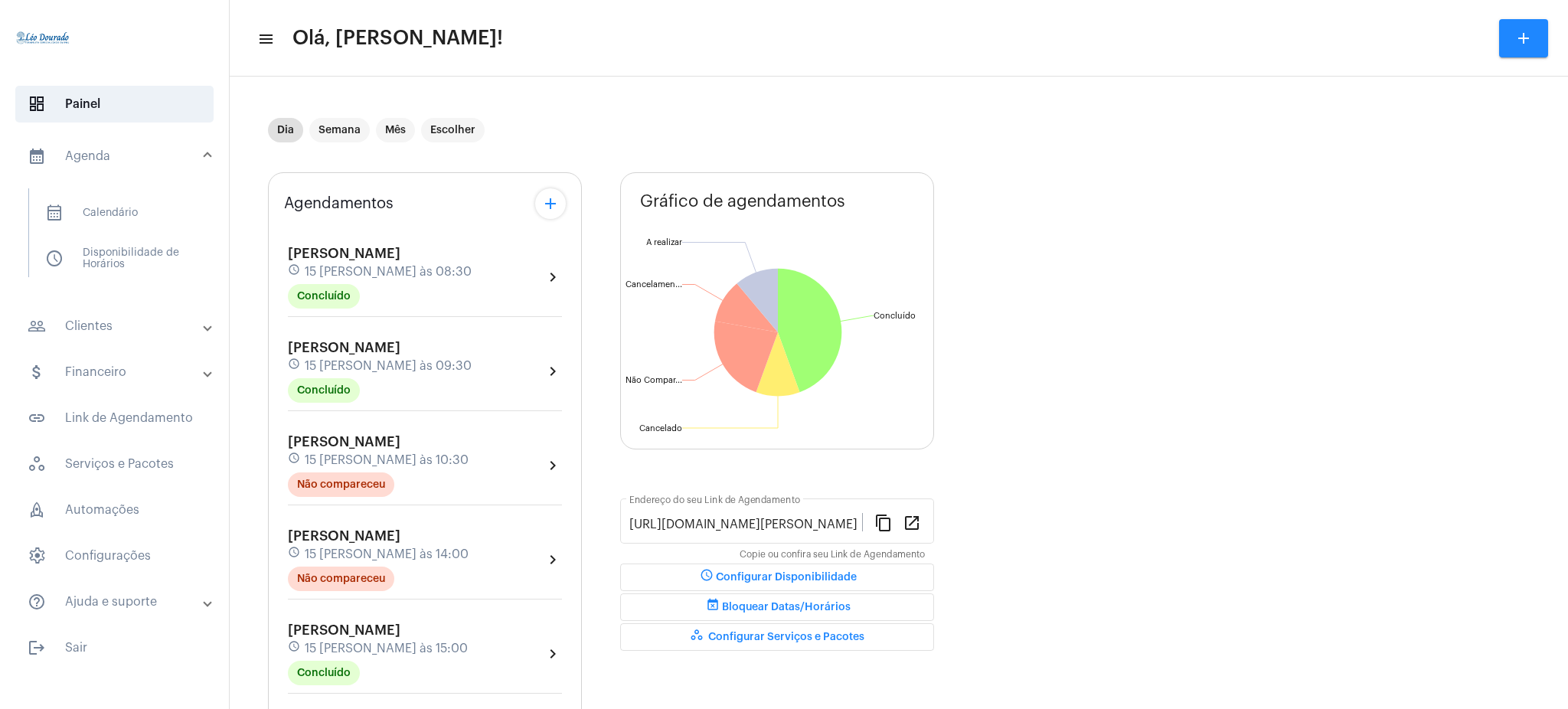
click at [168, 331] on mat-panel-title "people_outline Clientes" at bounding box center [116, 326] width 177 height 18
click at [123, 279] on span "people_outline Meus Clientes" at bounding box center [113, 262] width 162 height 37
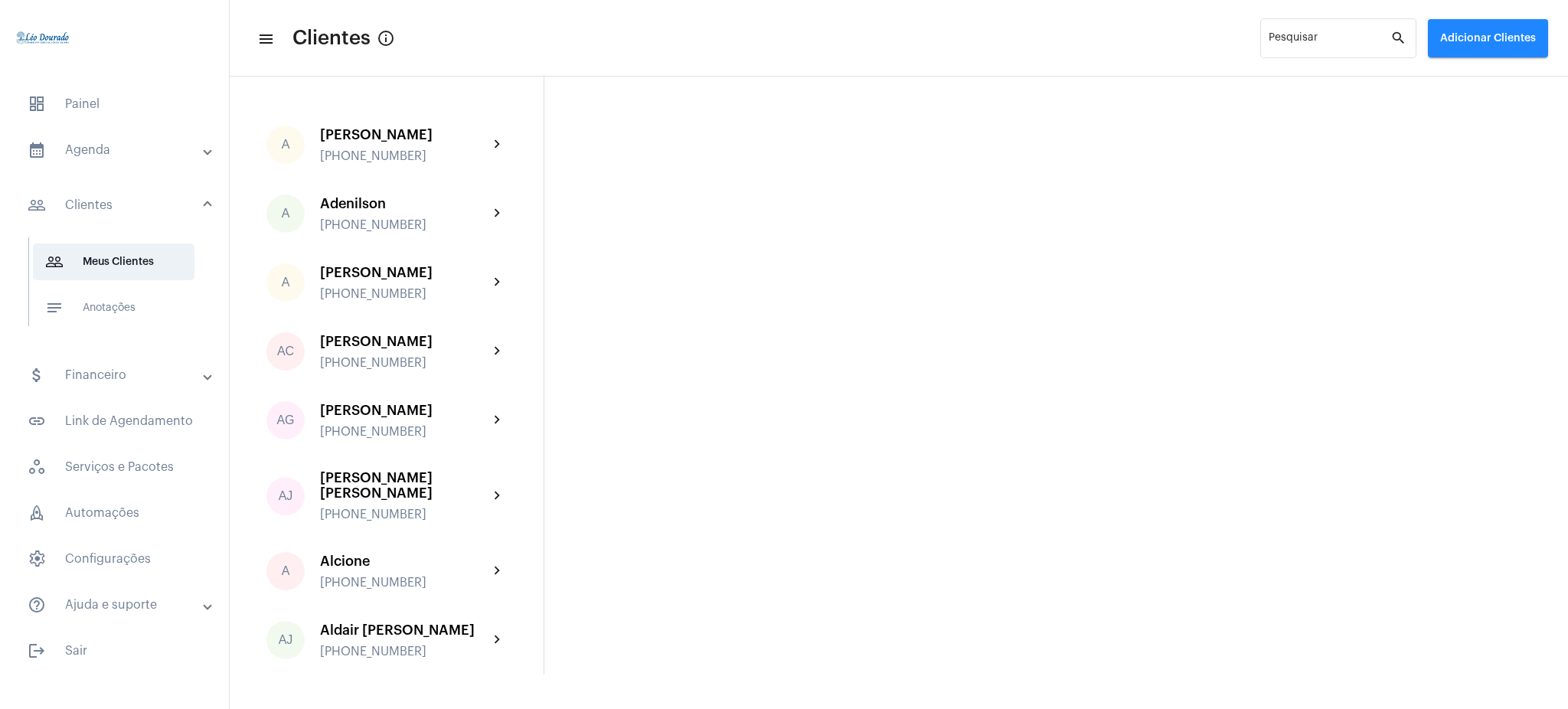
click at [40, 131] on mat-expansion-panel-header "calendar_month_outlined Agenda" at bounding box center [120, 150] width 220 height 37
click at [108, 213] on span "calendar_month_outlined Calendário" at bounding box center [113, 213] width 162 height 37
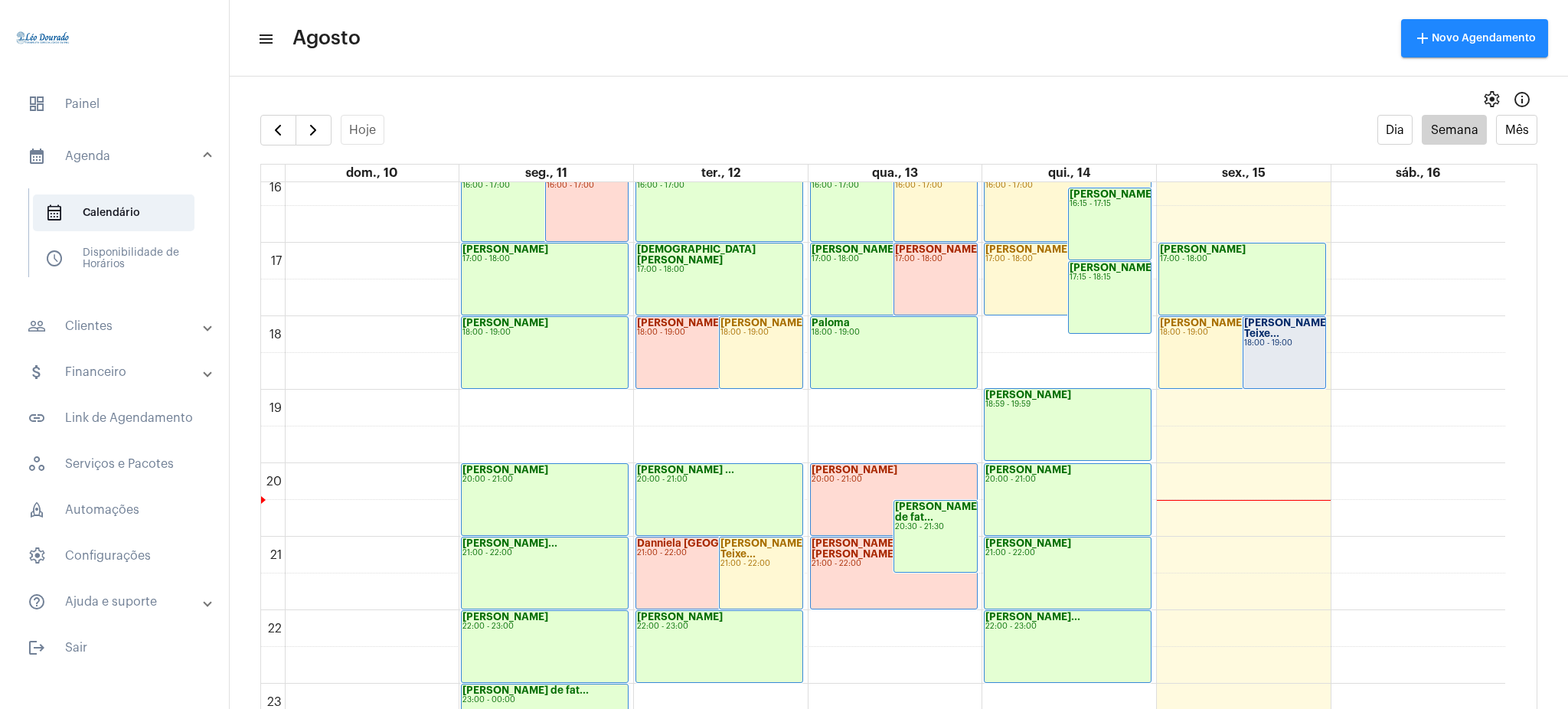
scroll to position [1205, 0]
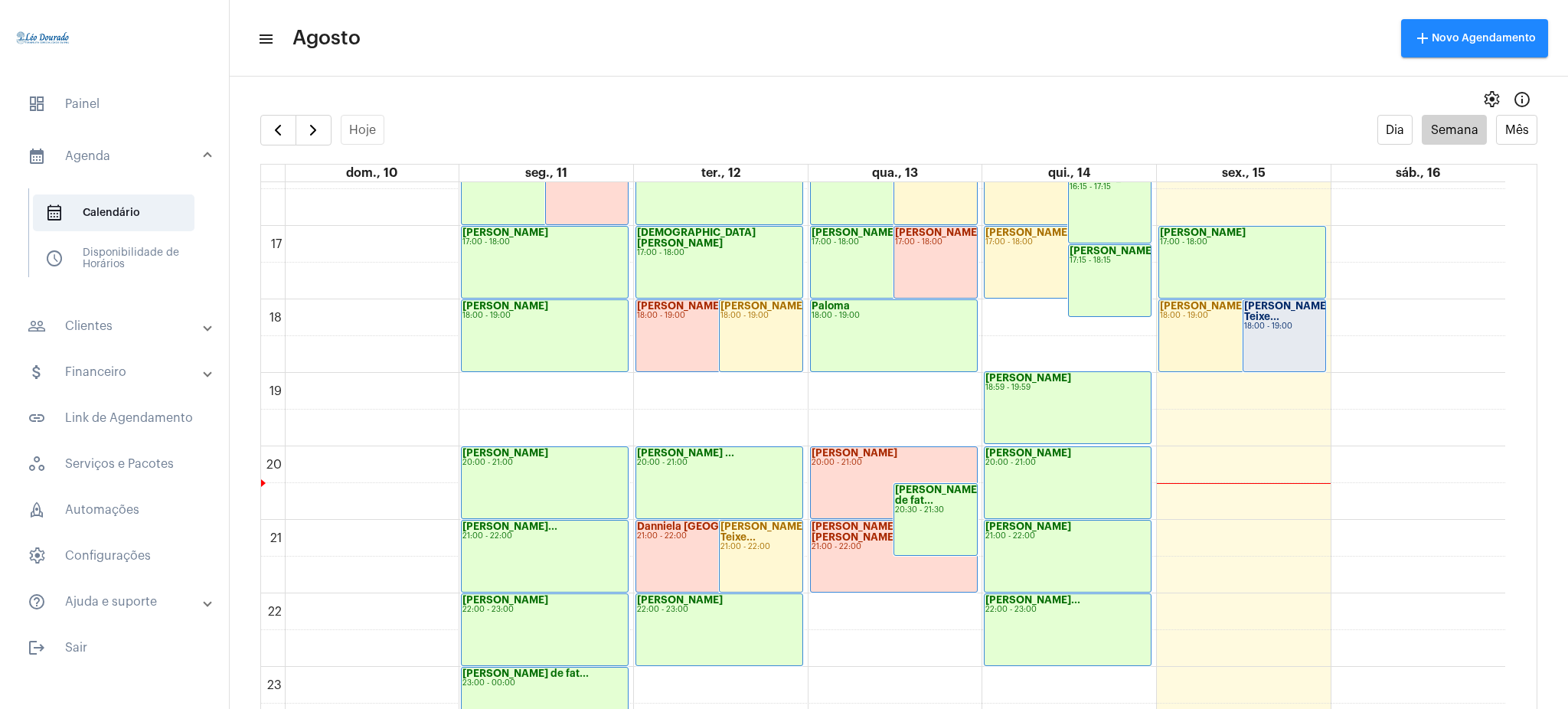
click at [118, 323] on mat-panel-title "people_outline Clientes" at bounding box center [116, 326] width 177 height 18
click at [131, 261] on span "people_outline Meus Clientes" at bounding box center [113, 262] width 162 height 37
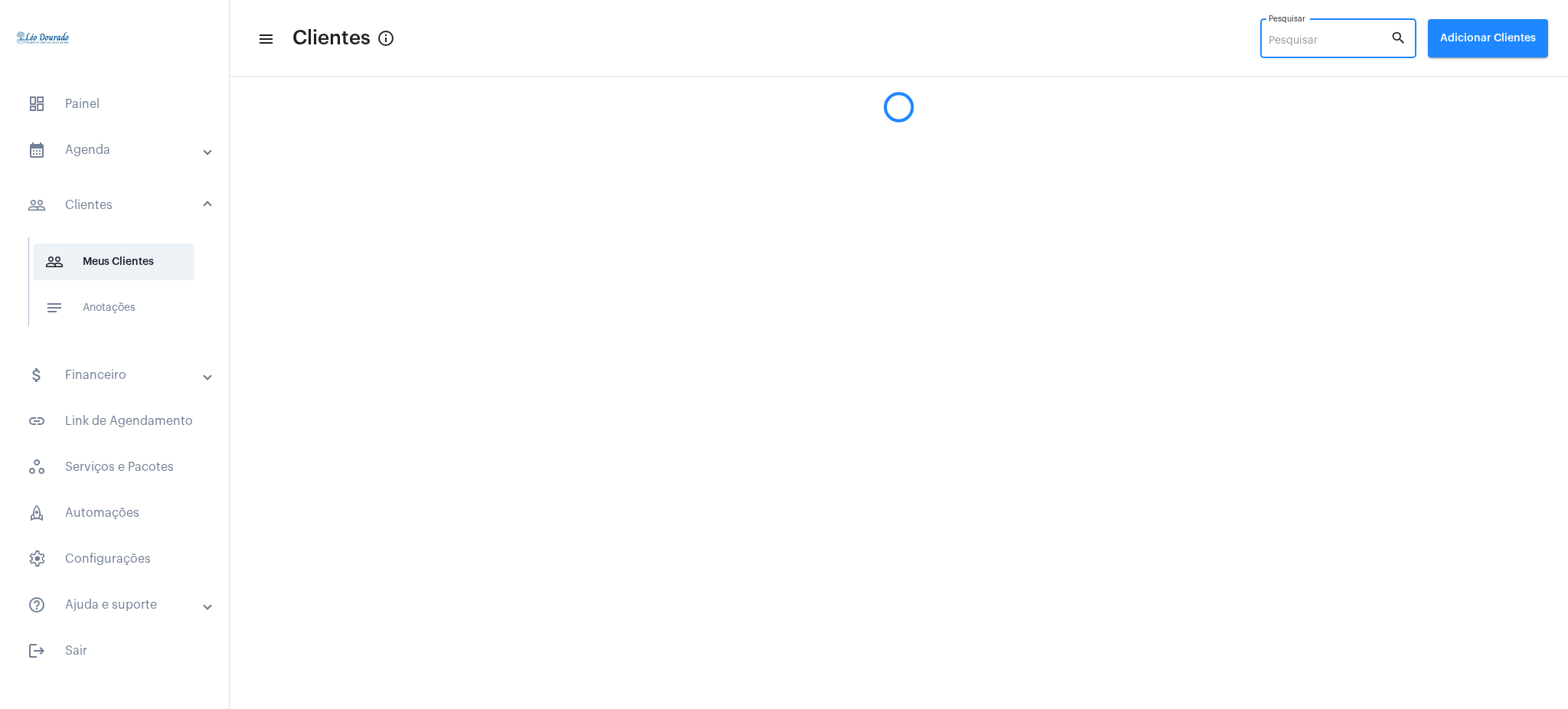
click at [1323, 38] on input "Pesquisar" at bounding box center [1329, 41] width 122 height 12
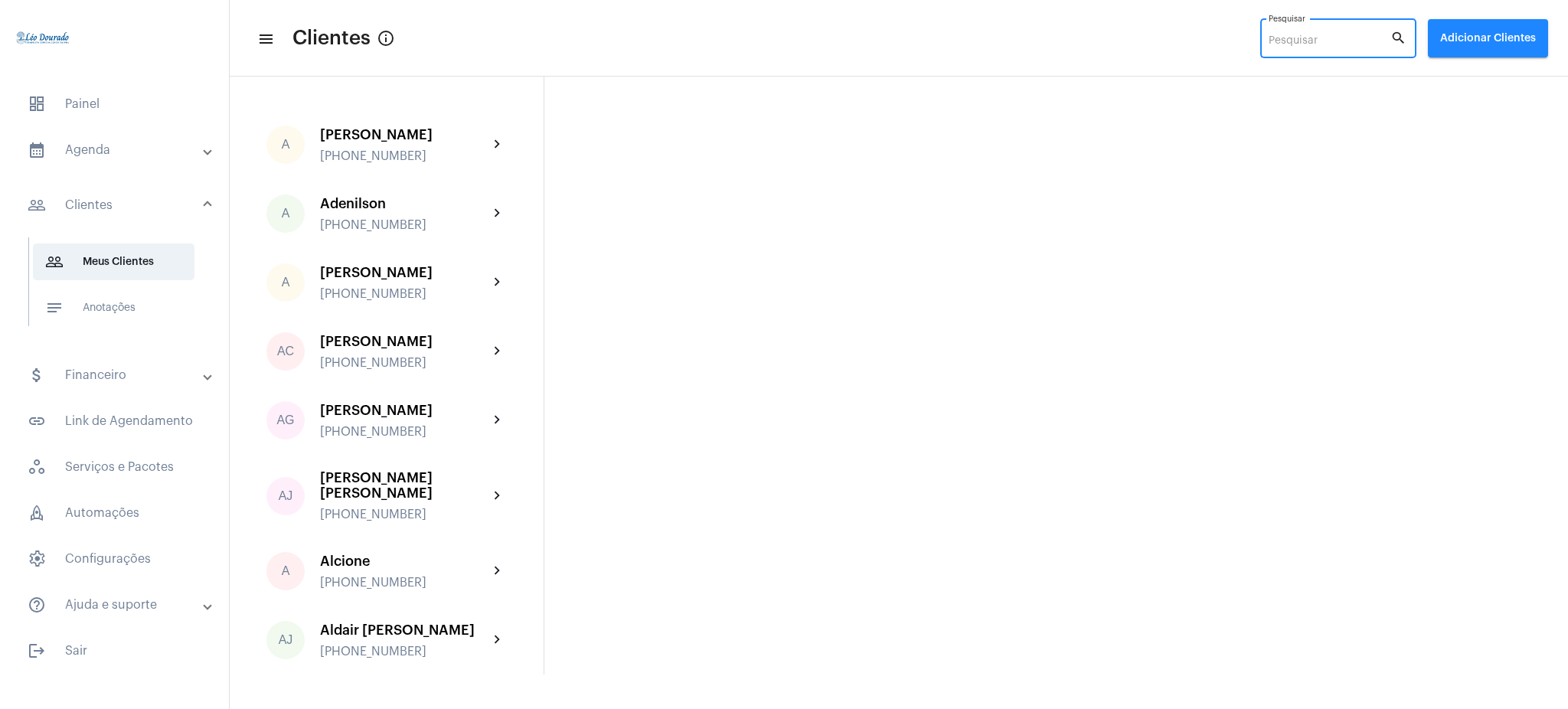
click at [1332, 30] on div "Pesquisar" at bounding box center [1329, 37] width 122 height 42
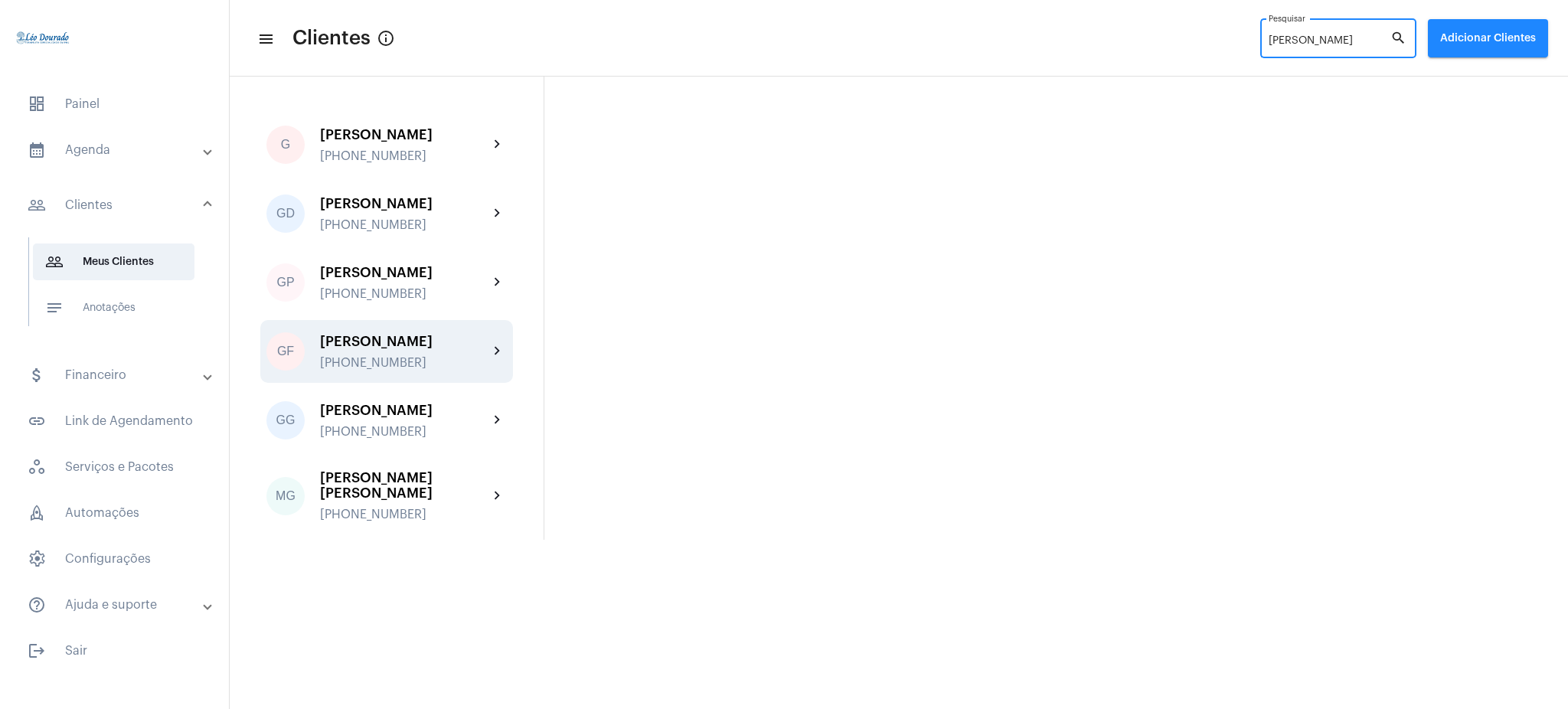
type input "[PERSON_NAME]"
click at [502, 347] on mat-icon "chevron_right" at bounding box center [497, 351] width 18 height 18
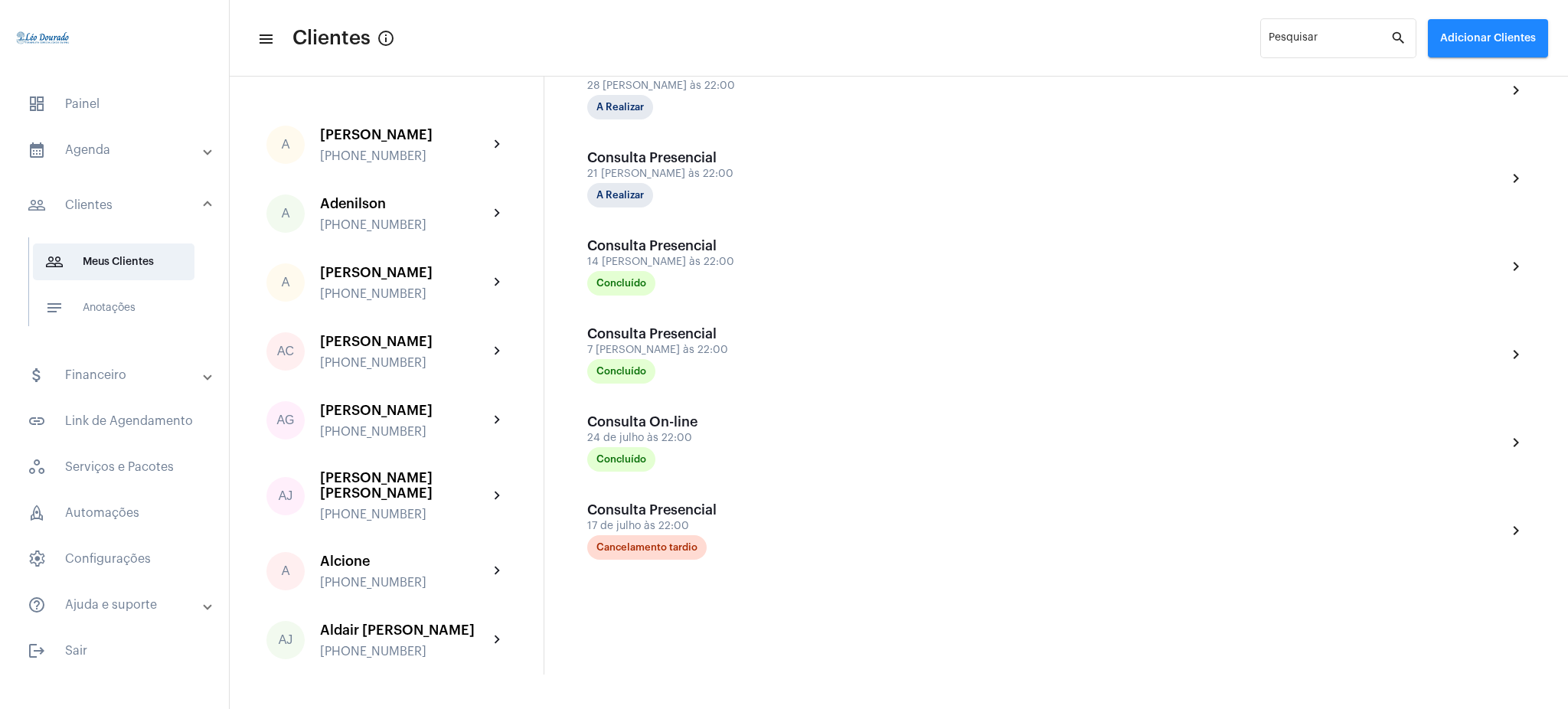
scroll to position [616, 0]
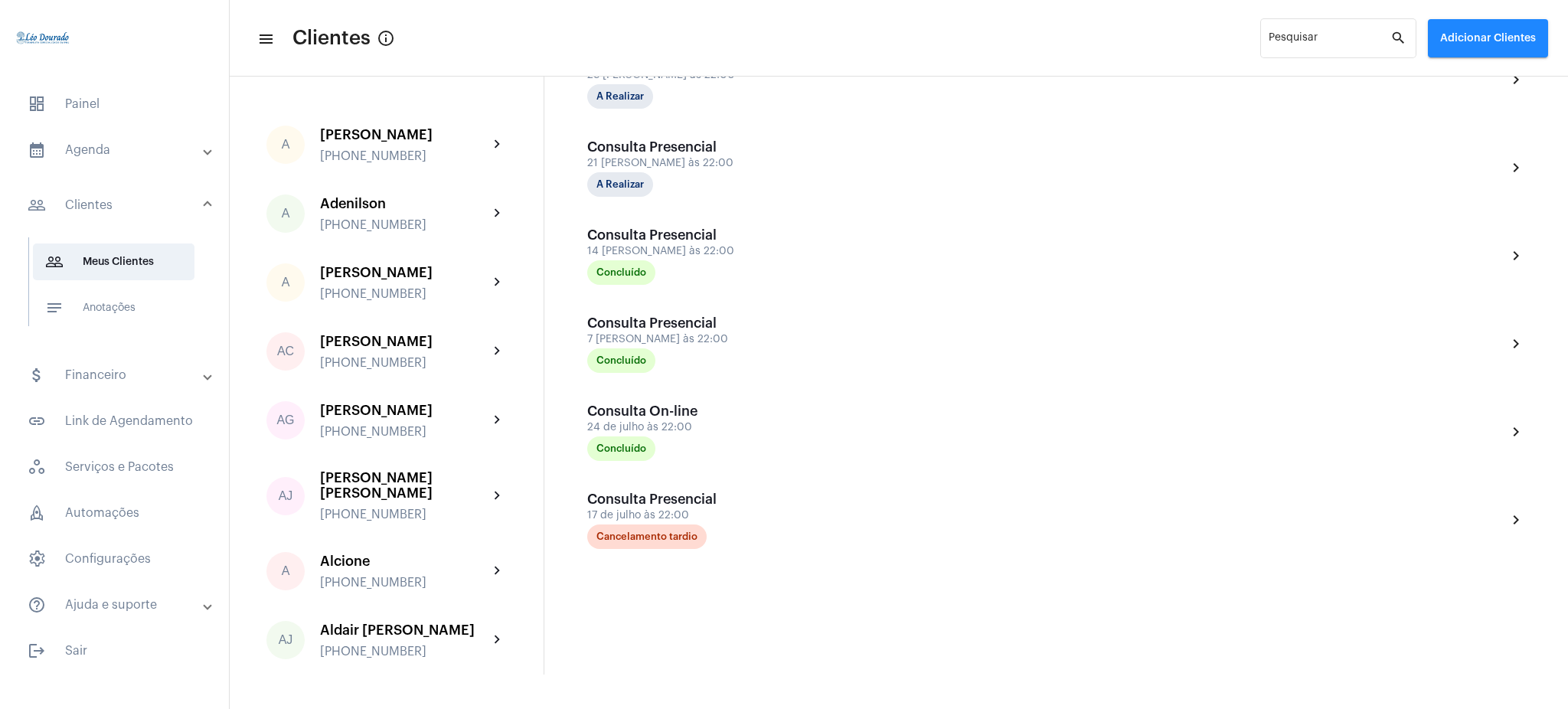
click at [139, 145] on mat-panel-title "calendar_month_outlined Agenda" at bounding box center [116, 150] width 177 height 18
click at [173, 211] on span "calendar_month_outlined Calendário" at bounding box center [113, 213] width 162 height 37
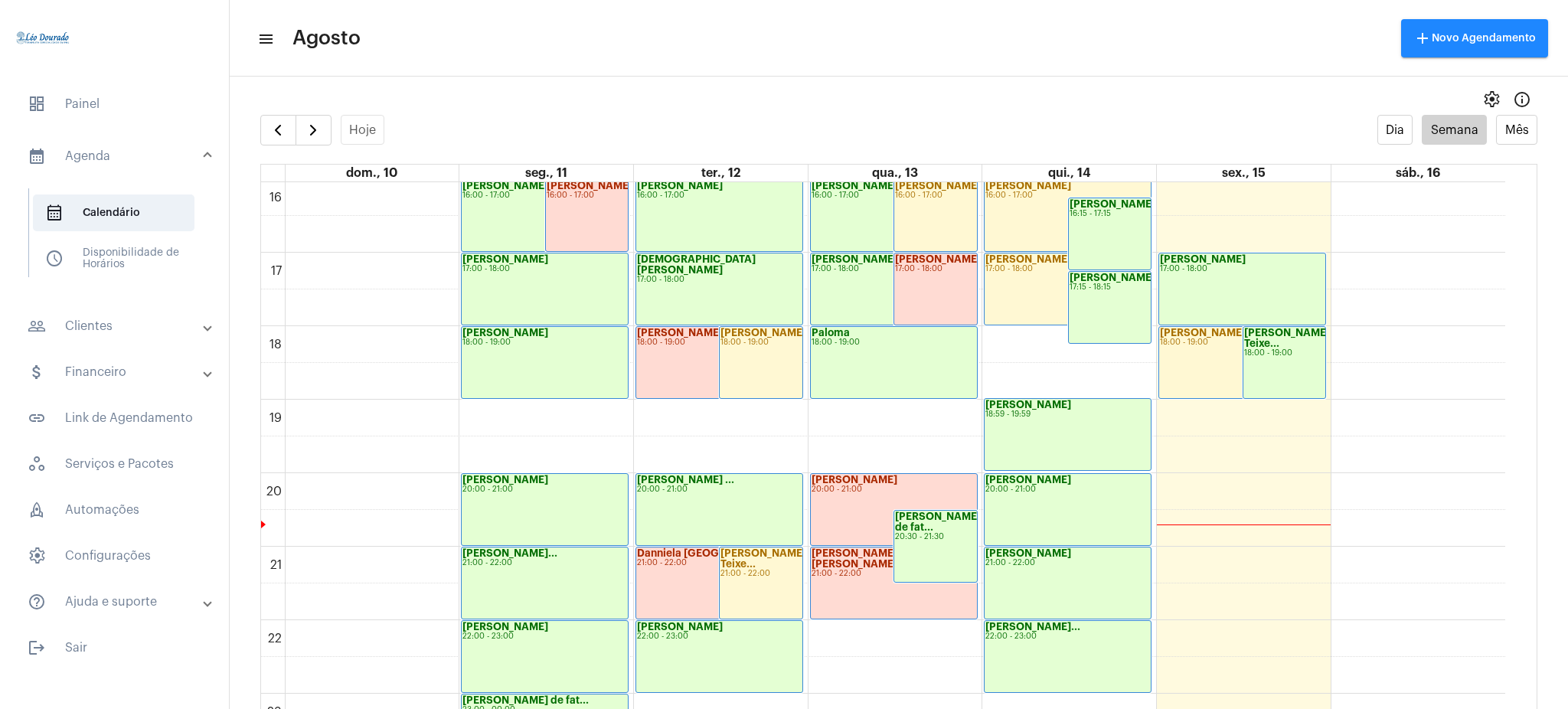
scroll to position [1205, 0]
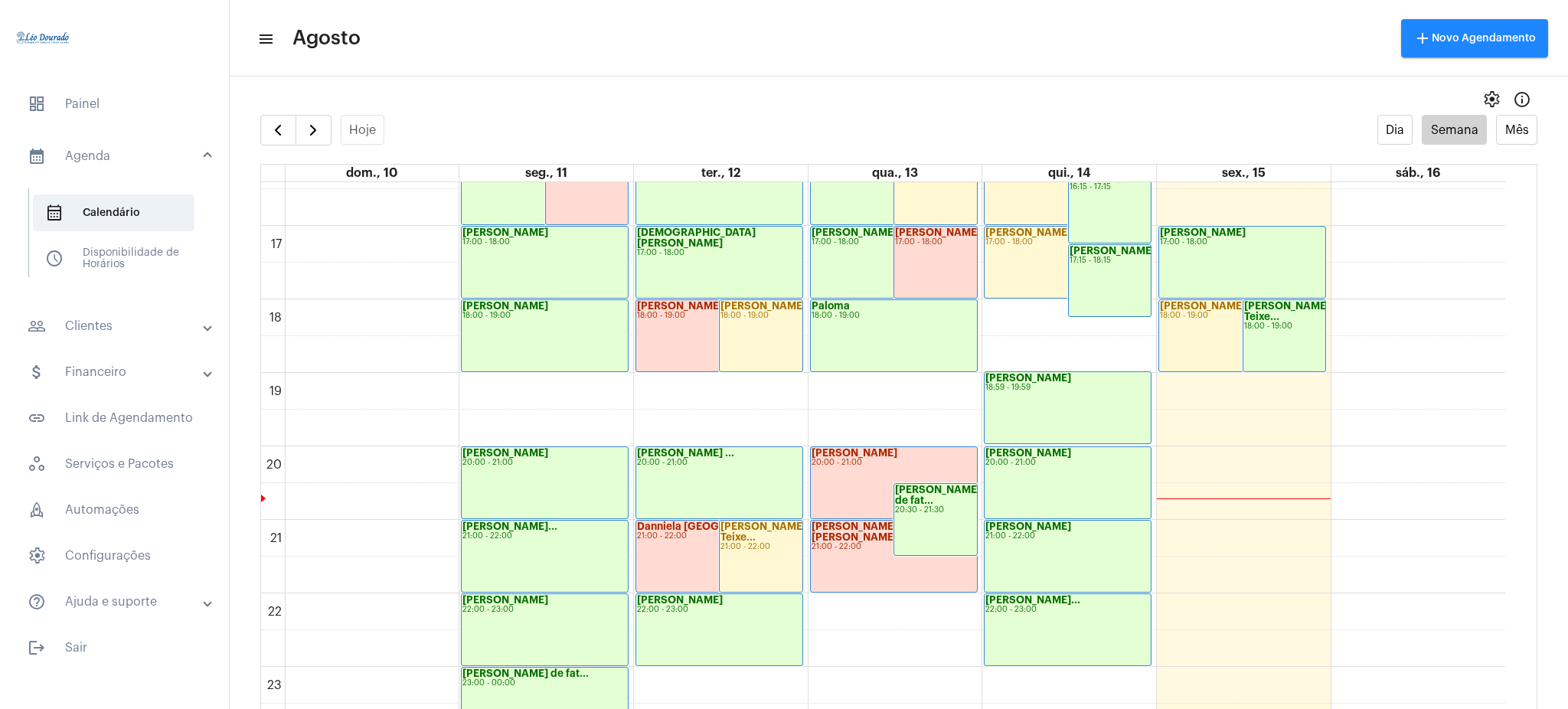
click at [168, 334] on mat-panel-title "people_outline Clientes" at bounding box center [116, 326] width 177 height 18
click at [174, 246] on span "people_outline Meus Clientes" at bounding box center [113, 262] width 162 height 37
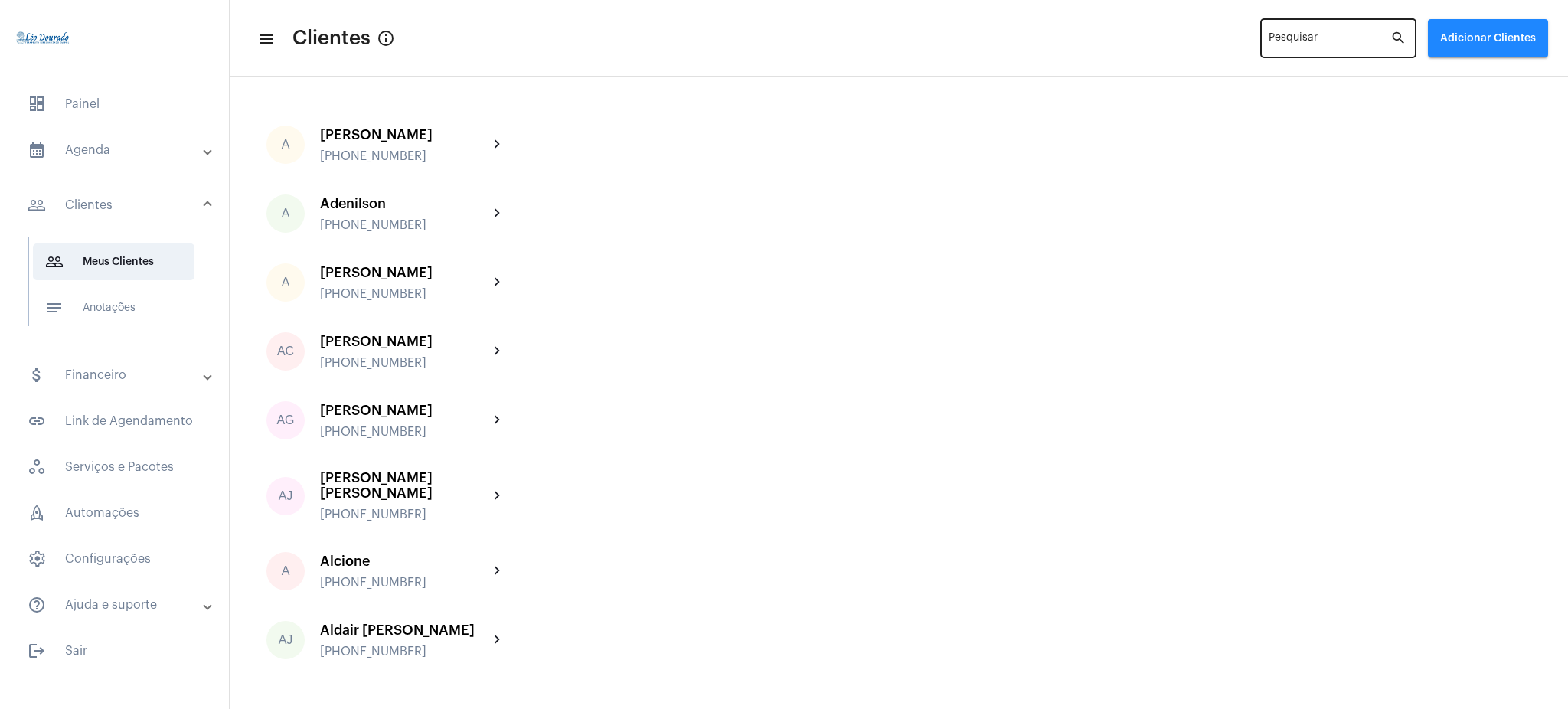
click at [1327, 33] on div "Pesquisar" at bounding box center [1329, 37] width 122 height 42
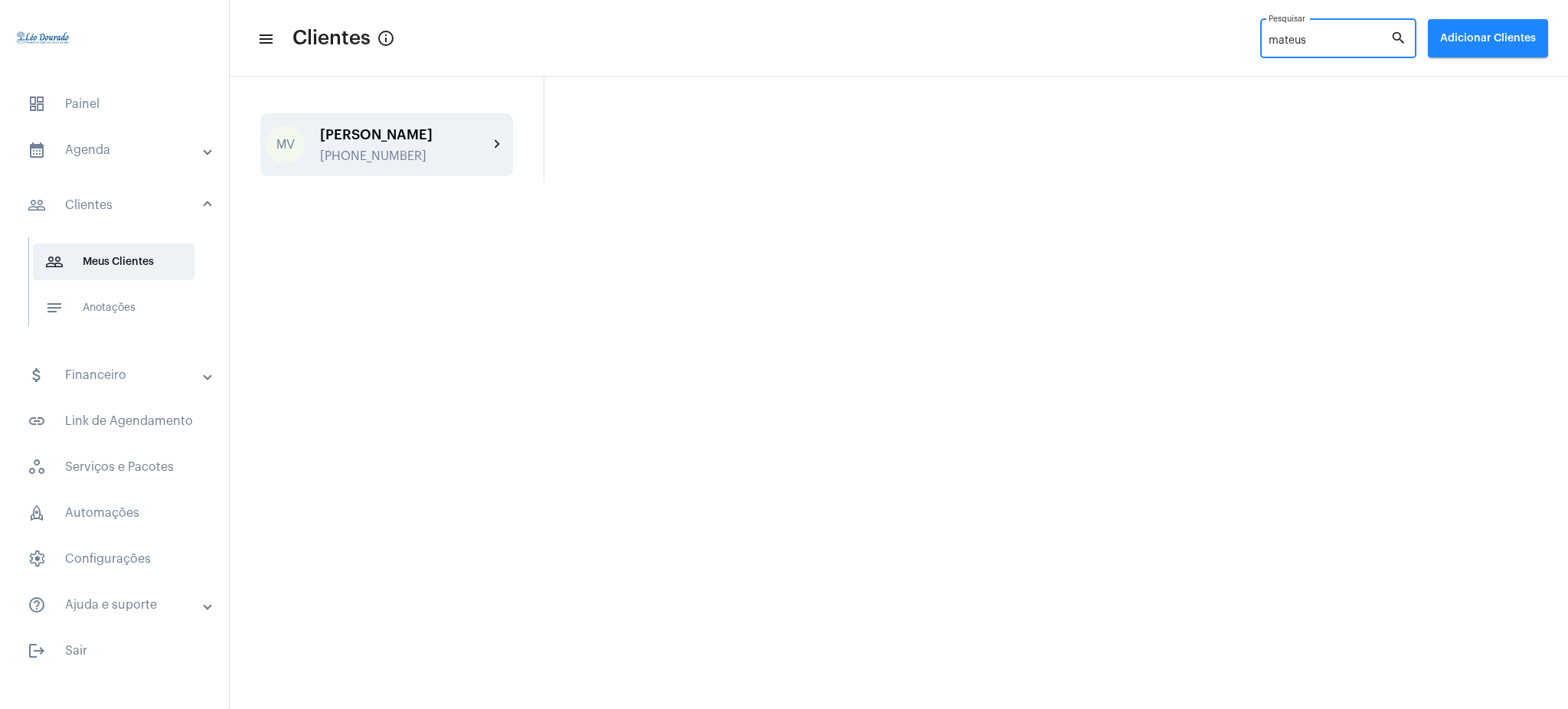
type input "mateus"
click at [487, 145] on div "[PERSON_NAME] [PHONE_NUMBER]" at bounding box center [404, 144] width 168 height 36
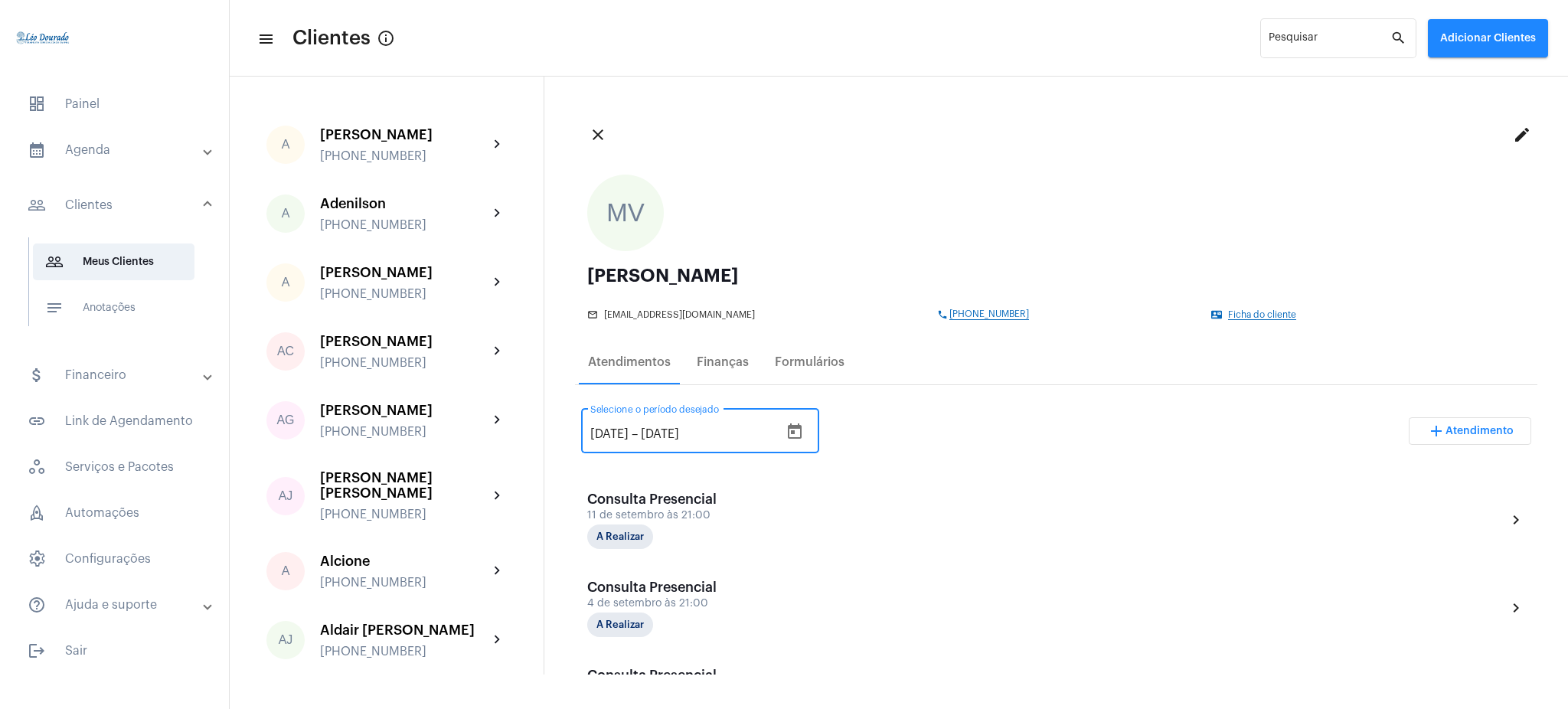
click at [613, 427] on input "[DATE]" at bounding box center [610, 433] width 38 height 14
click at [609, 424] on div "15/2025 15/2025 – [DATE] Selecione o período desejado" at bounding box center [688, 429] width 194 height 49
click at [809, 432] on icon "Open calendar" at bounding box center [799, 431] width 18 height 18
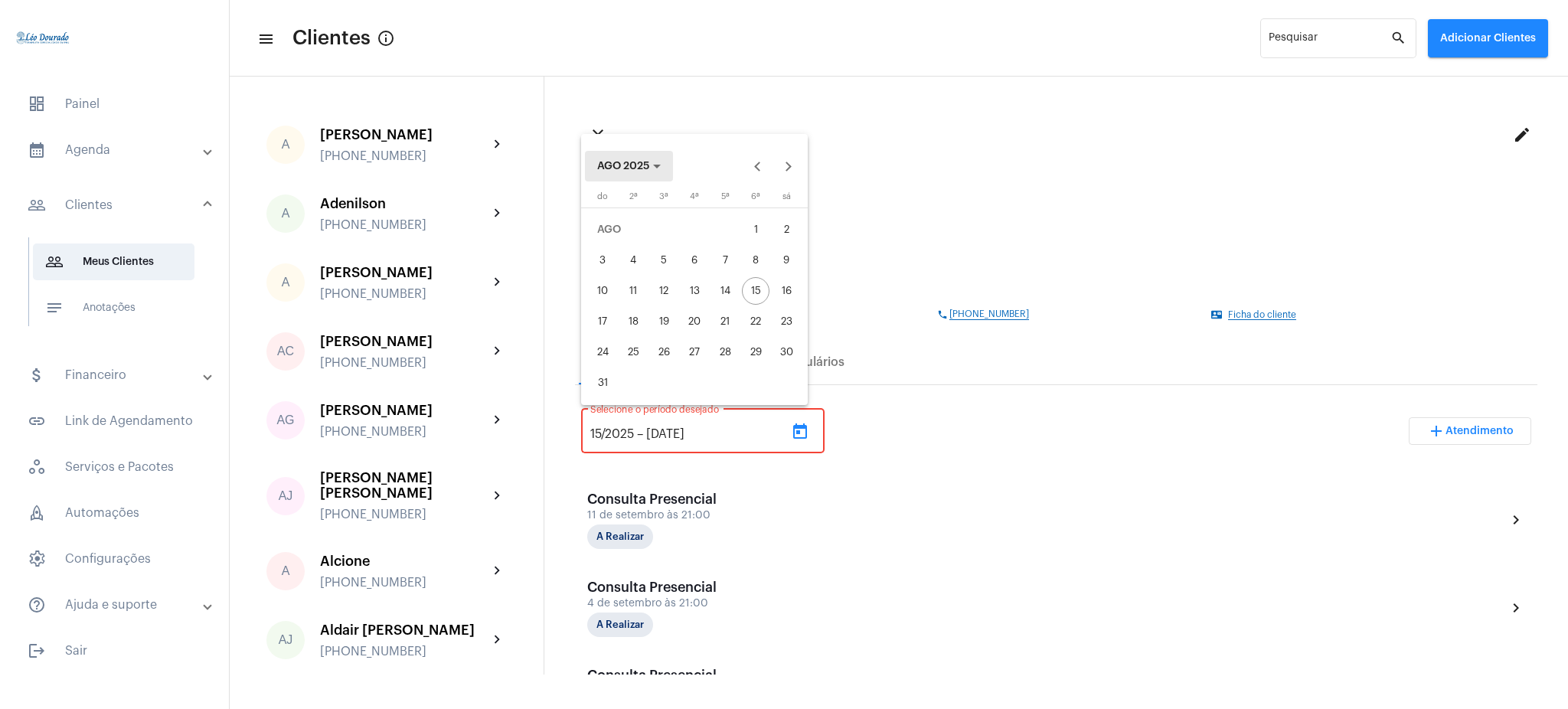
click at [648, 177] on button "AGO 2025" at bounding box center [629, 166] width 88 height 30
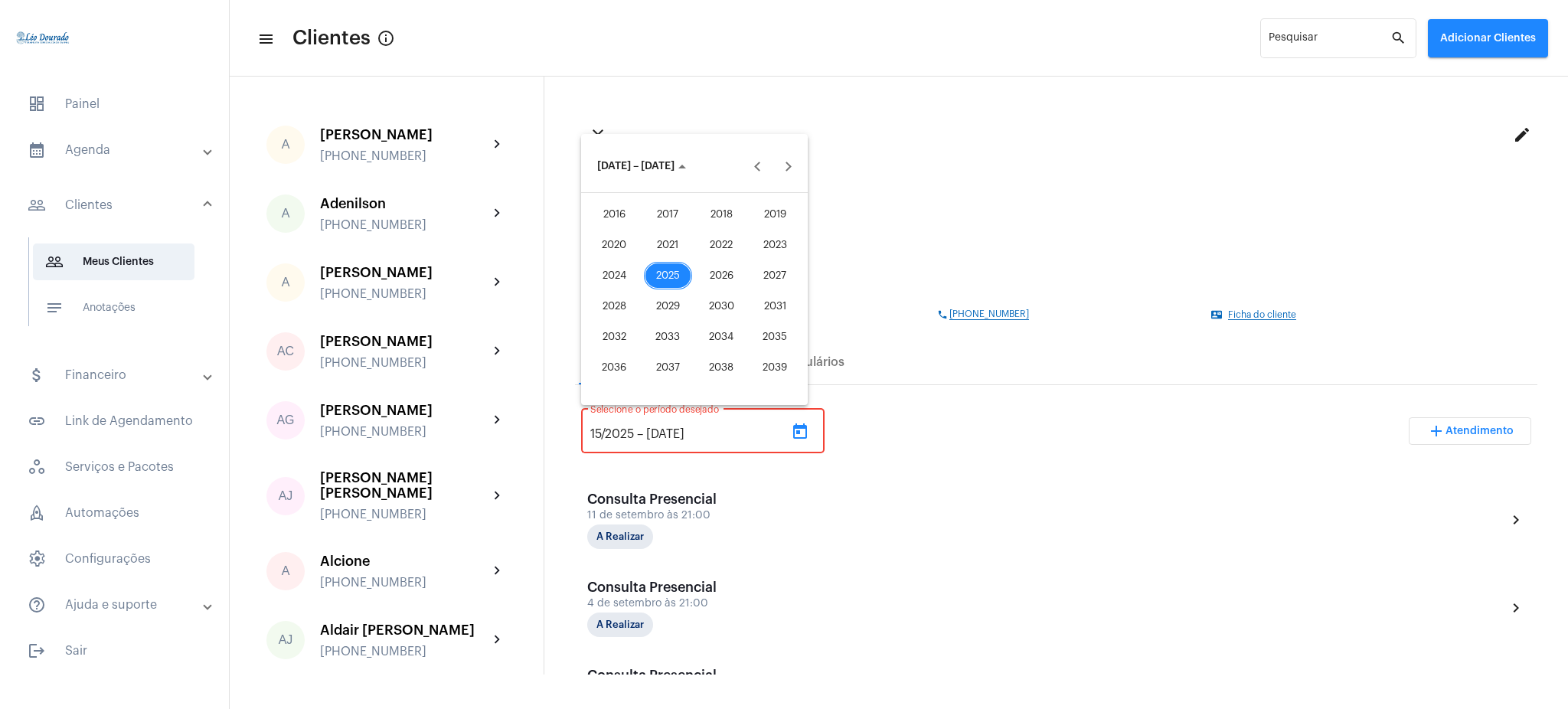
click at [672, 272] on div "2025" at bounding box center [668, 276] width 49 height 28
click at [615, 274] on div "MAI" at bounding box center [614, 276] width 49 height 28
click at [726, 228] on div "1" at bounding box center [725, 229] width 28 height 28
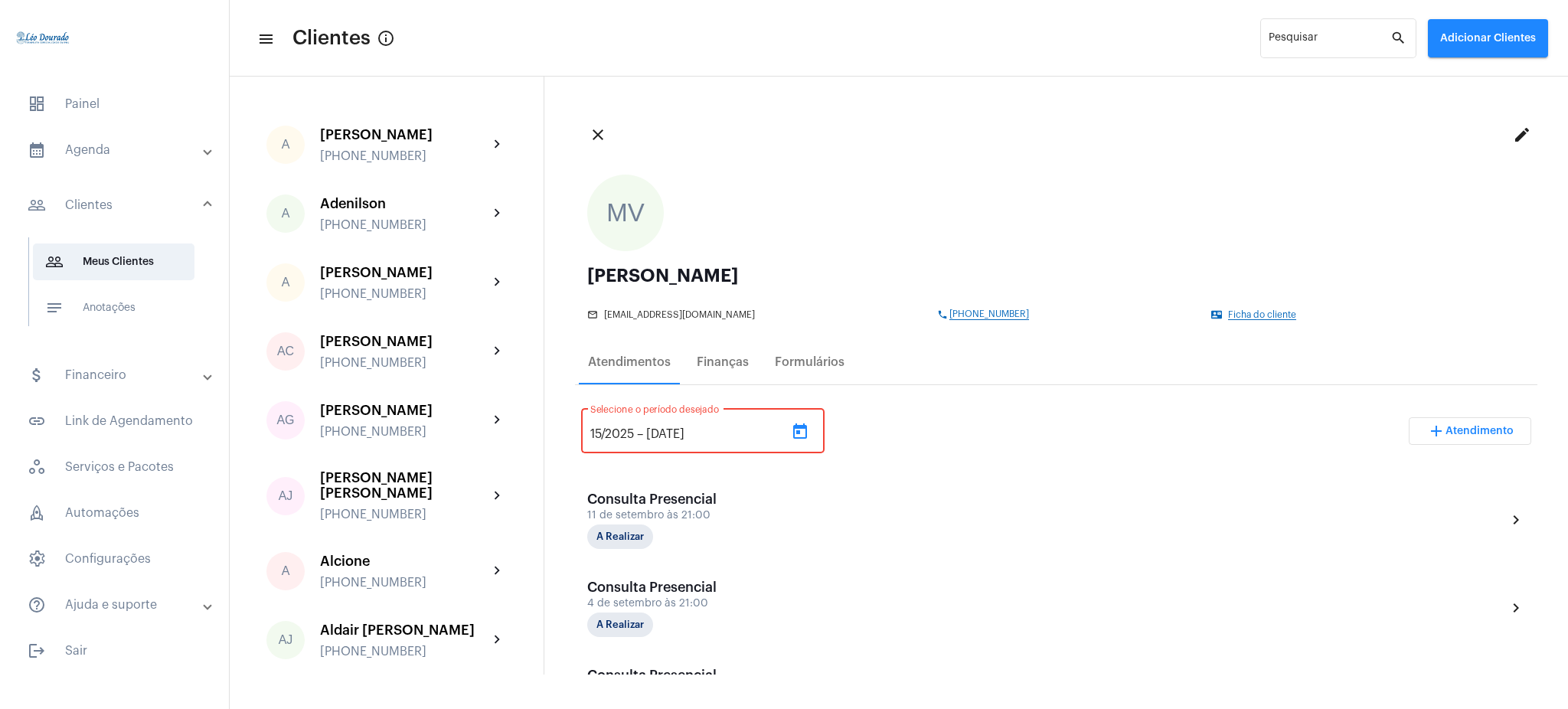
type input "[DATE]"
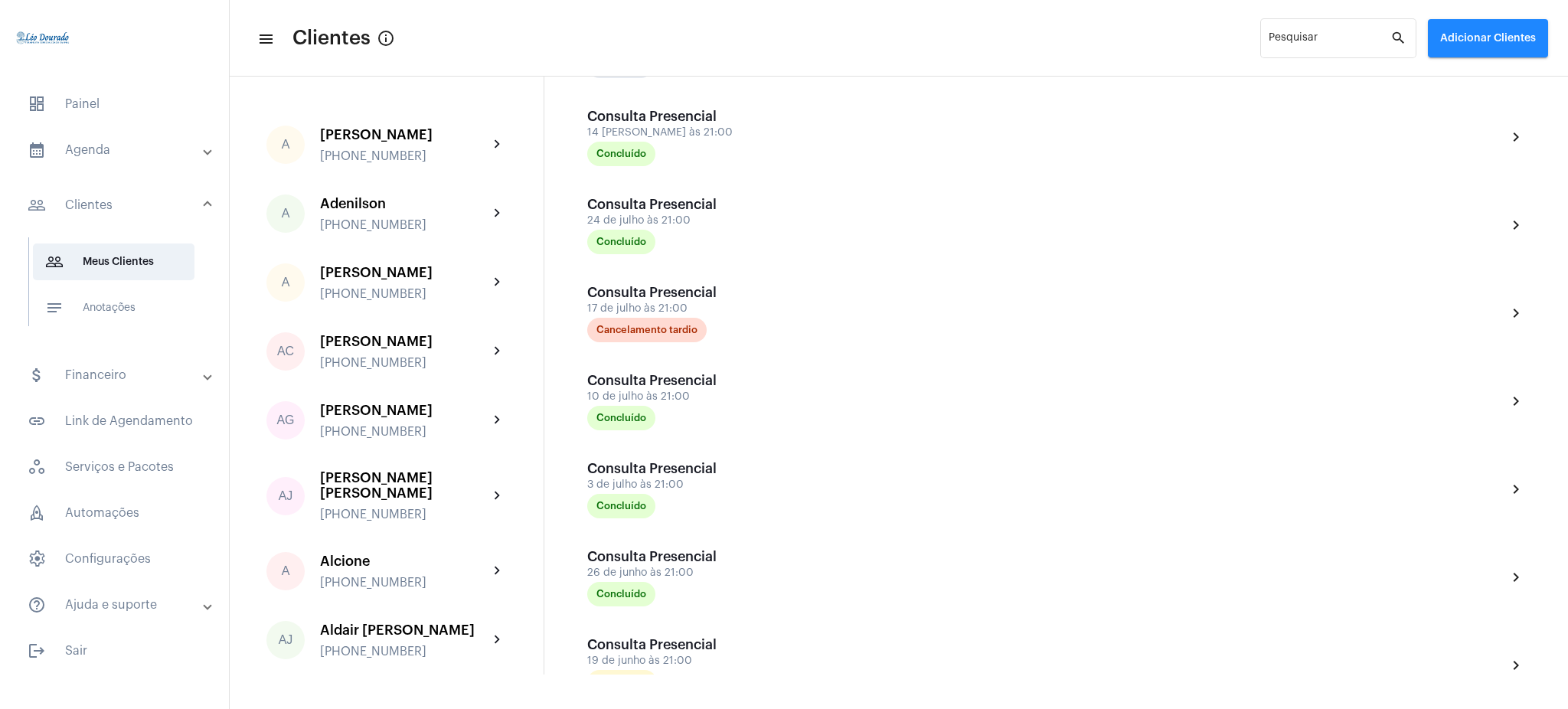
scroll to position [693, 0]
